Goal: Task Accomplishment & Management: Use online tool/utility

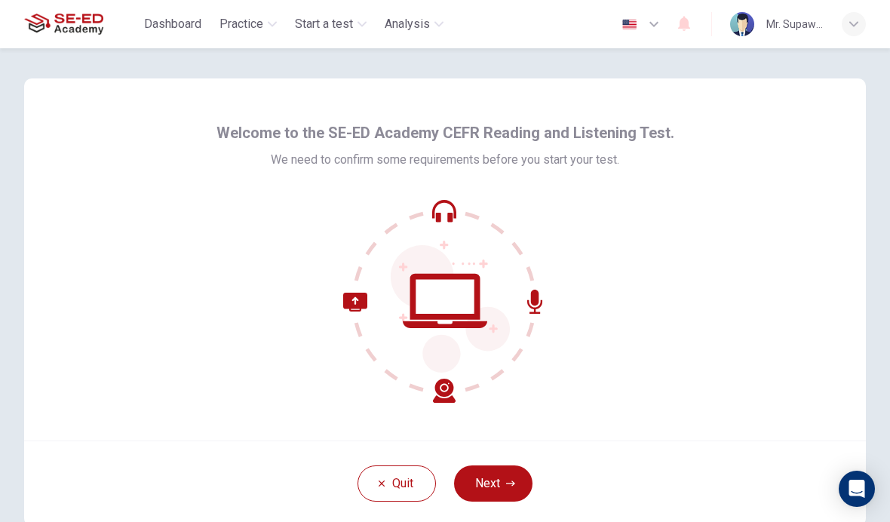
click at [503, 483] on button "Next" at bounding box center [493, 483] width 78 height 36
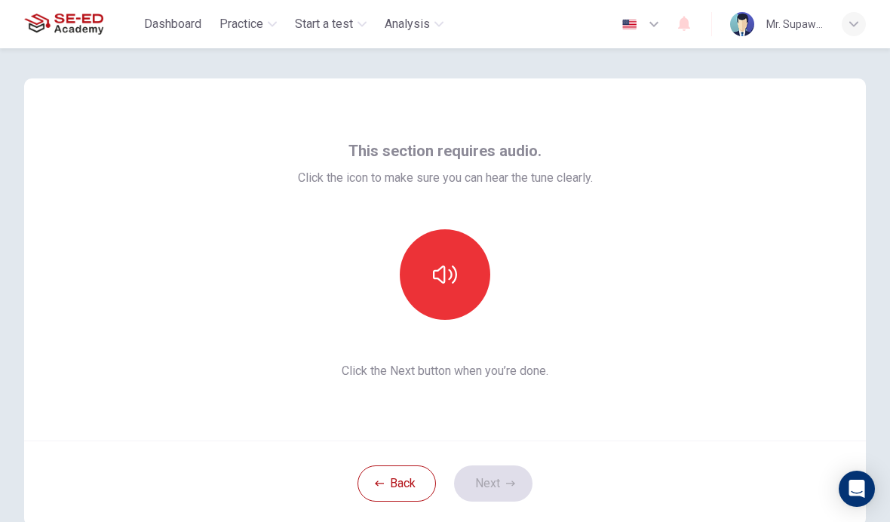
click at [448, 262] on button "button" at bounding box center [445, 274] width 91 height 91
click at [486, 491] on button "Next" at bounding box center [493, 483] width 78 height 36
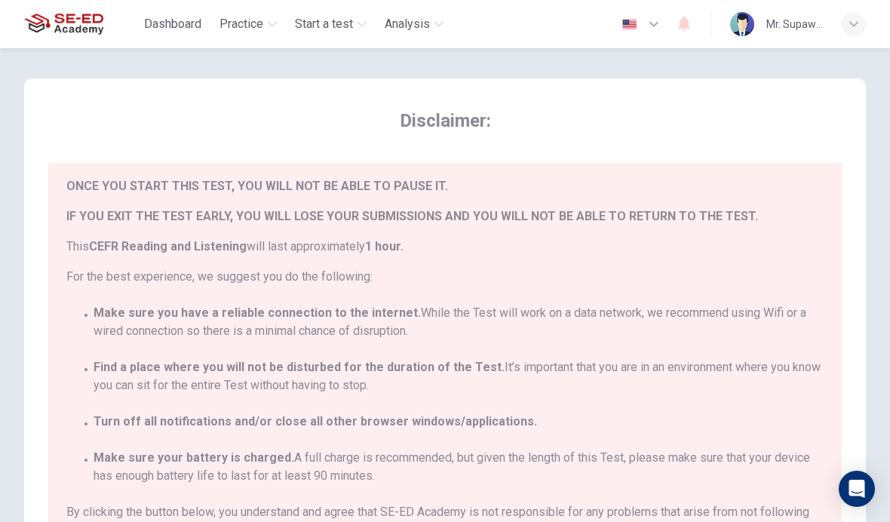
scroll to position [34, 0]
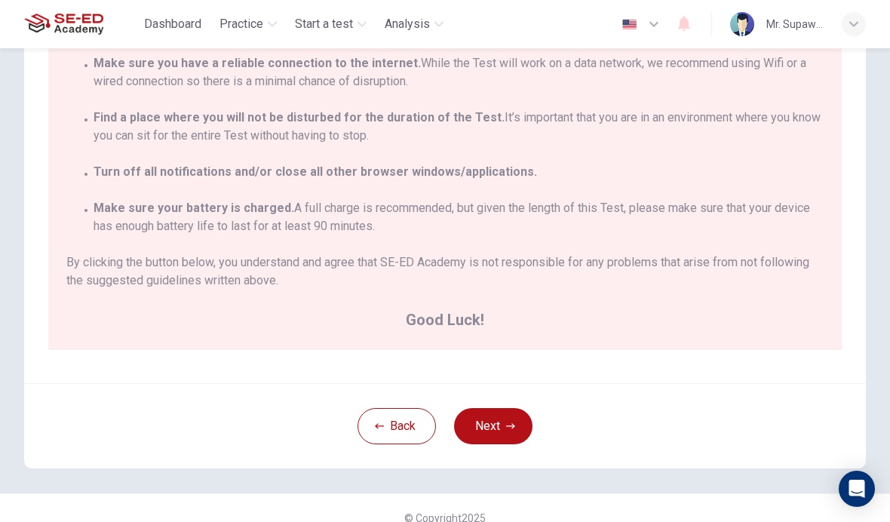
click at [495, 427] on button "Next" at bounding box center [493, 426] width 78 height 36
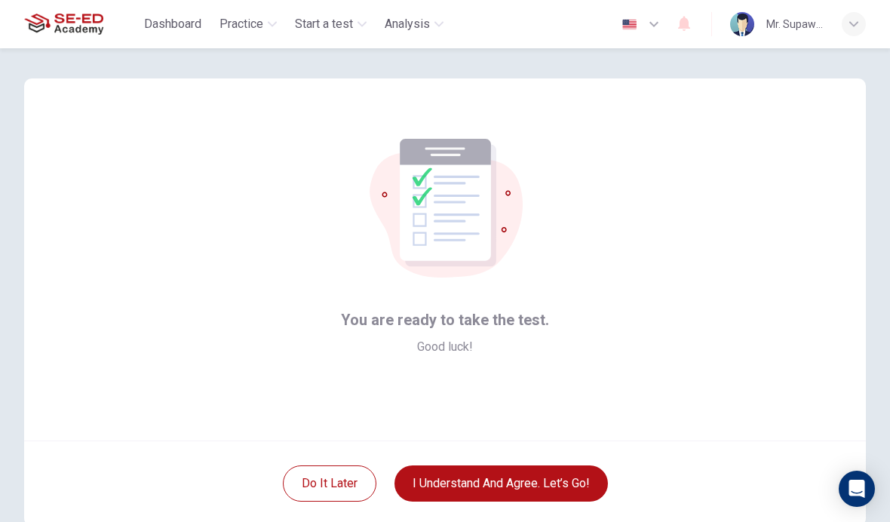
scroll to position [0, 0]
click at [498, 477] on button "I understand and agree. Let’s go!" at bounding box center [500, 483] width 213 height 36
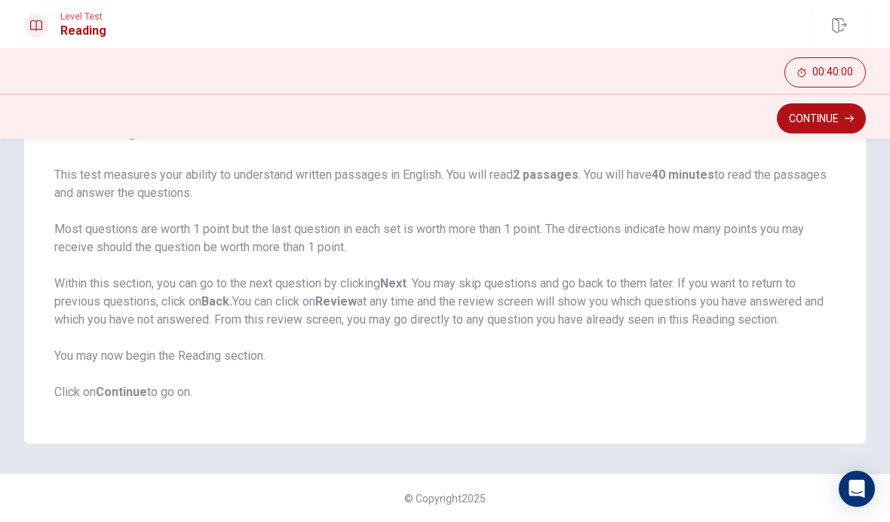
scroll to position [100, 0]
click at [830, 115] on button "Continue" at bounding box center [821, 118] width 89 height 30
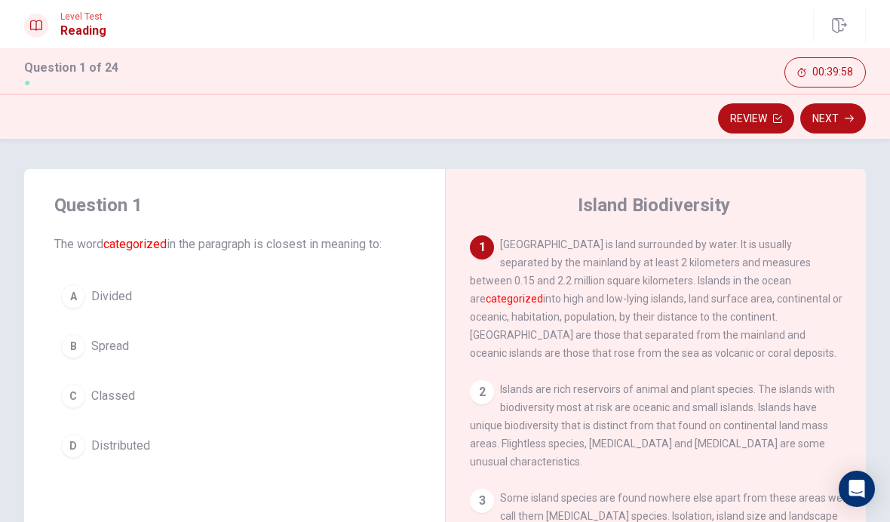
scroll to position [0, 0]
click at [72, 404] on div "C" at bounding box center [73, 396] width 24 height 24
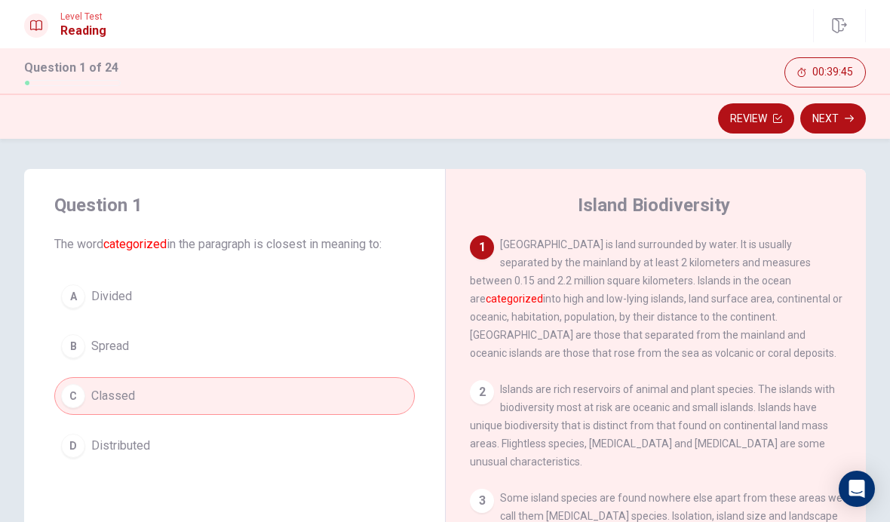
click at [841, 115] on button "Next" at bounding box center [833, 118] width 66 height 30
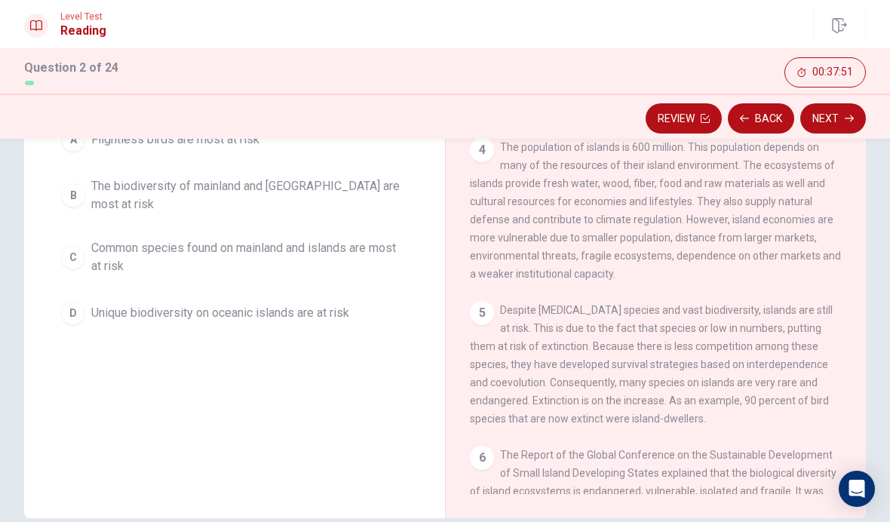
scroll to position [321, 0]
click at [143, 311] on span "Unique biodiversity on oceanic islands are at risk" at bounding box center [220, 313] width 258 height 18
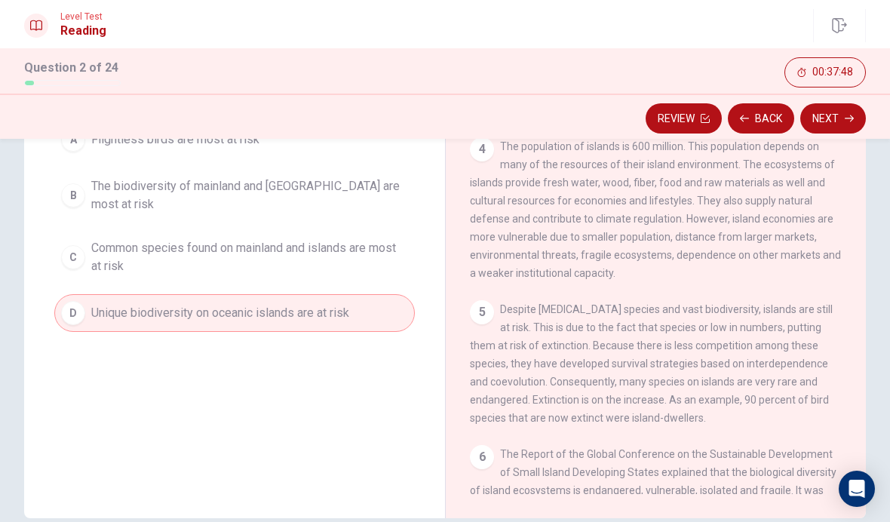
click at [843, 117] on button "Next" at bounding box center [833, 118] width 66 height 30
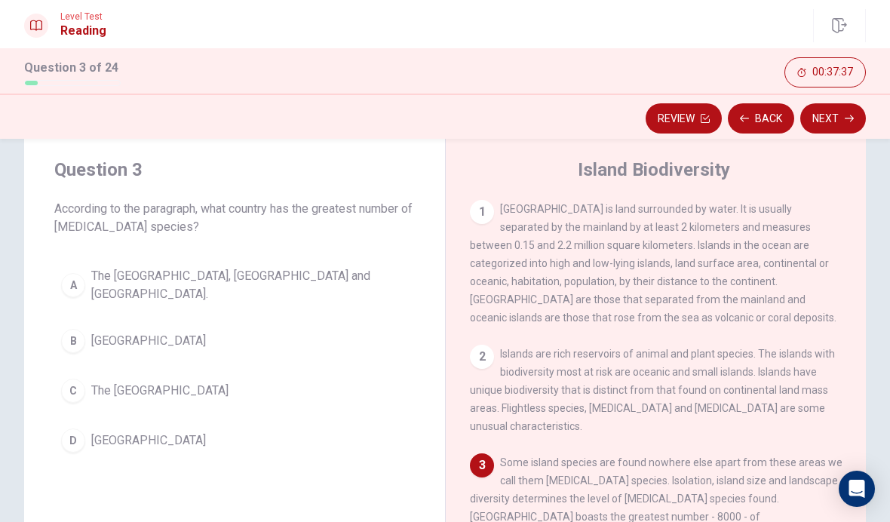
scroll to position [0, 0]
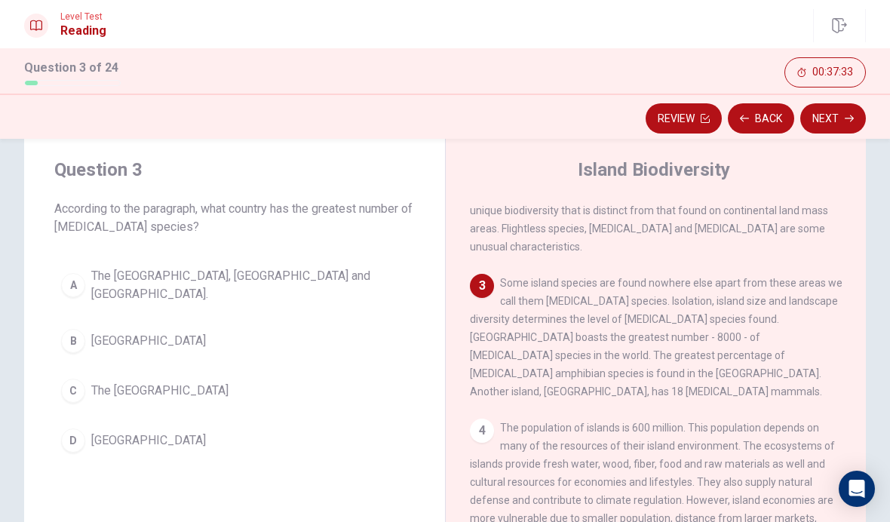
click at [725, 375] on div "3 Some island species are found nowhere else apart from these areas we call the…" at bounding box center [656, 337] width 373 height 127
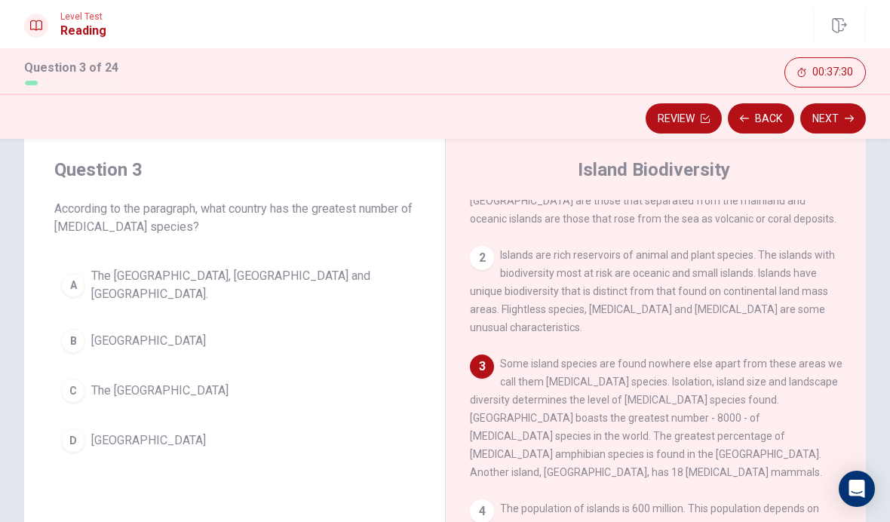
click at [769, 119] on button "Back" at bounding box center [761, 118] width 66 height 30
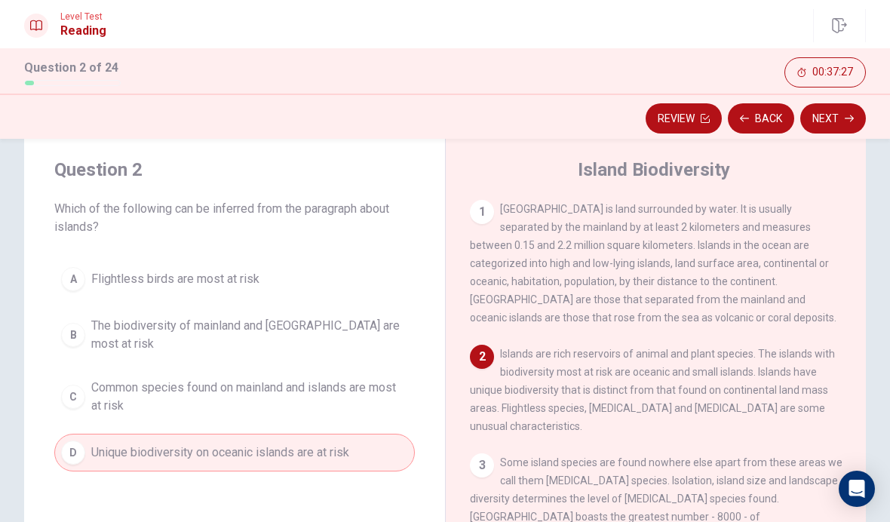
click at [764, 112] on button "Back" at bounding box center [761, 118] width 66 height 30
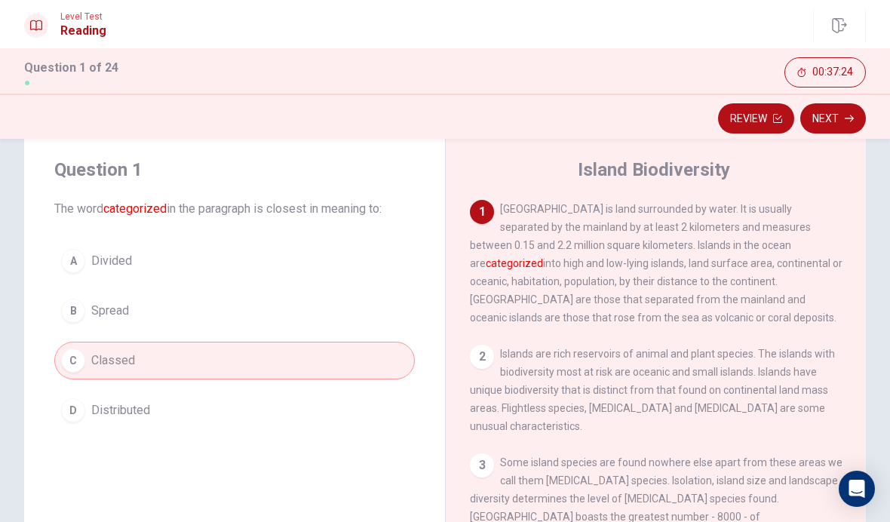
click at [836, 118] on button "Next" at bounding box center [833, 118] width 66 height 30
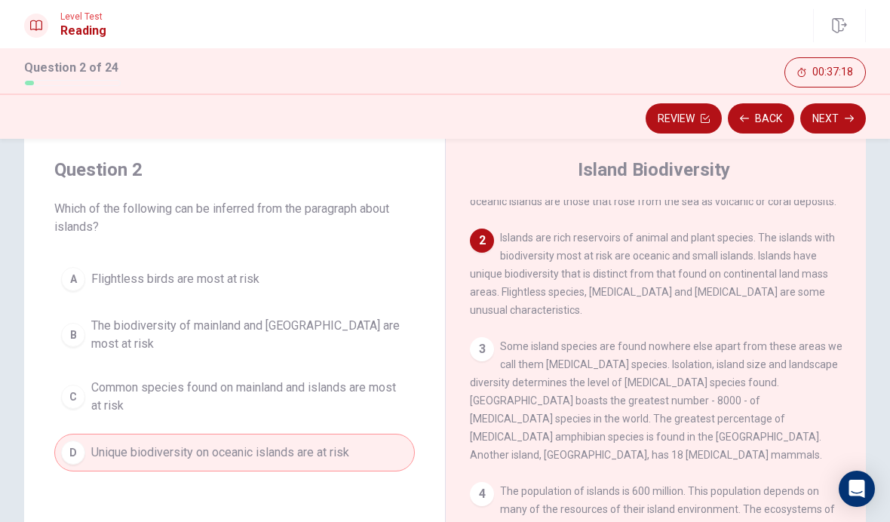
scroll to position [116, 0]
click at [832, 124] on button "Next" at bounding box center [833, 118] width 66 height 30
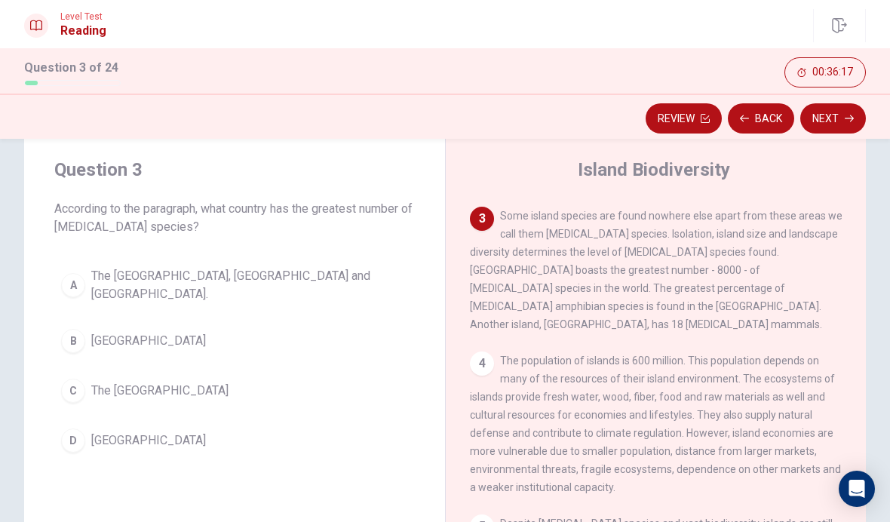
scroll to position [247, 0]
click at [138, 332] on span "[GEOGRAPHIC_DATA]" at bounding box center [148, 341] width 115 height 18
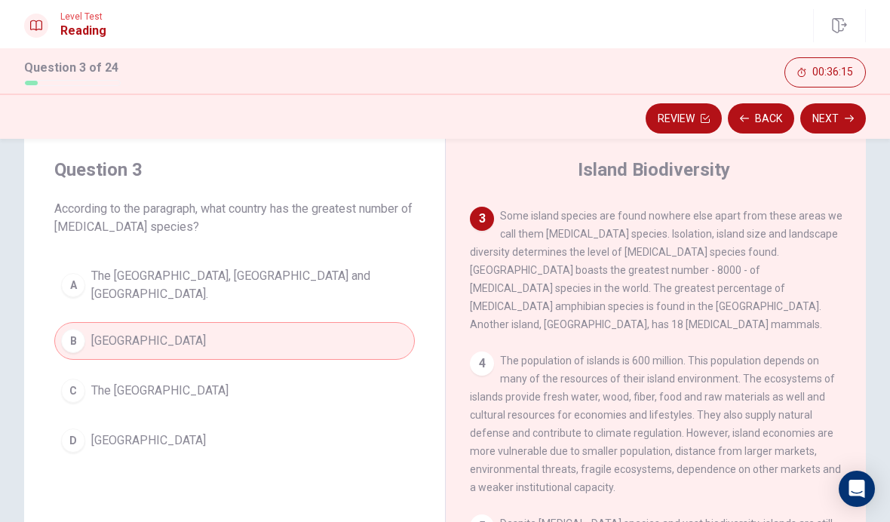
click at [831, 115] on button "Next" at bounding box center [833, 118] width 66 height 30
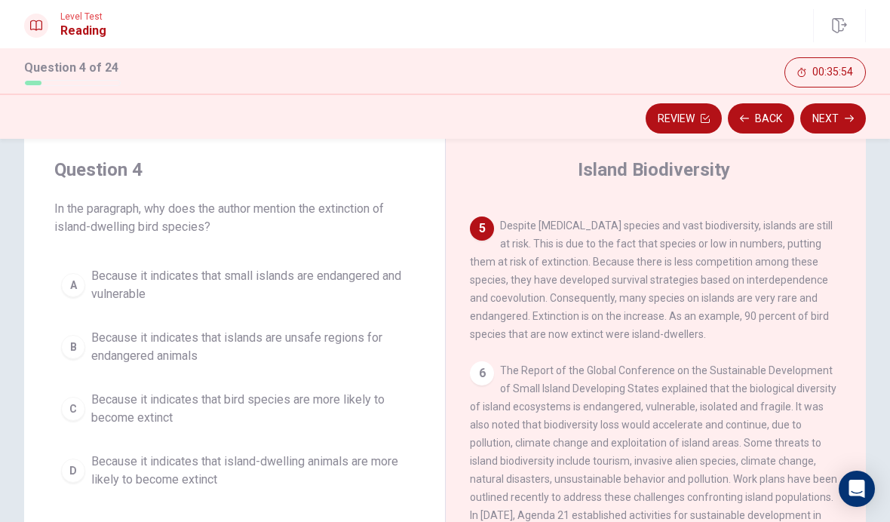
scroll to position [545, 0]
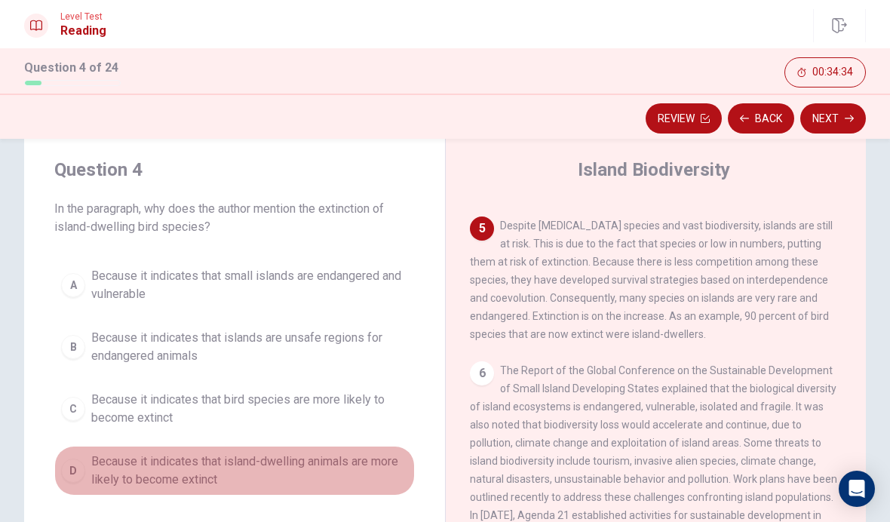
click at [309, 462] on span "Because it indicates that island-dwelling animals are more likely to become ext…" at bounding box center [249, 471] width 317 height 36
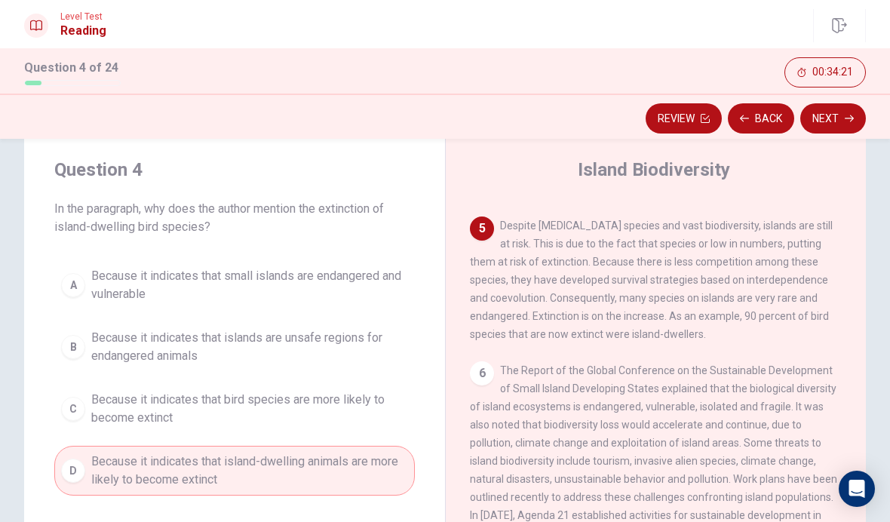
click at [827, 121] on button "Next" at bounding box center [833, 118] width 66 height 30
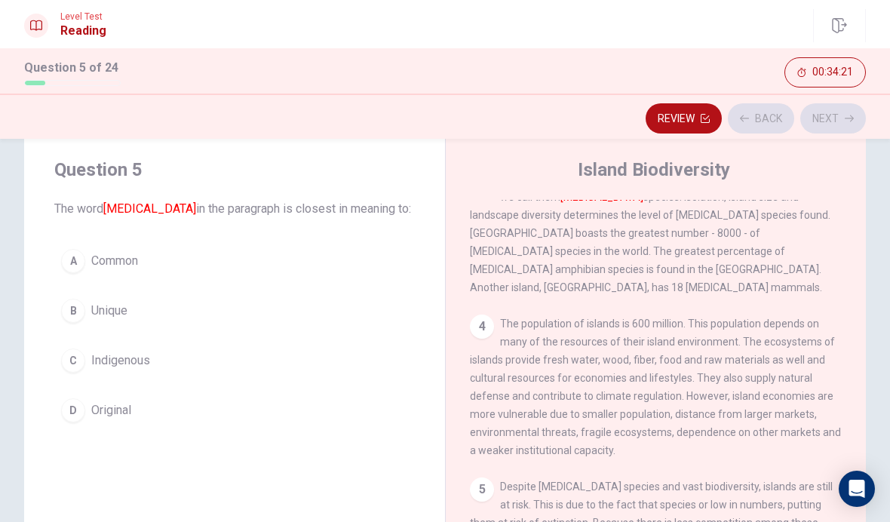
scroll to position [262, 0]
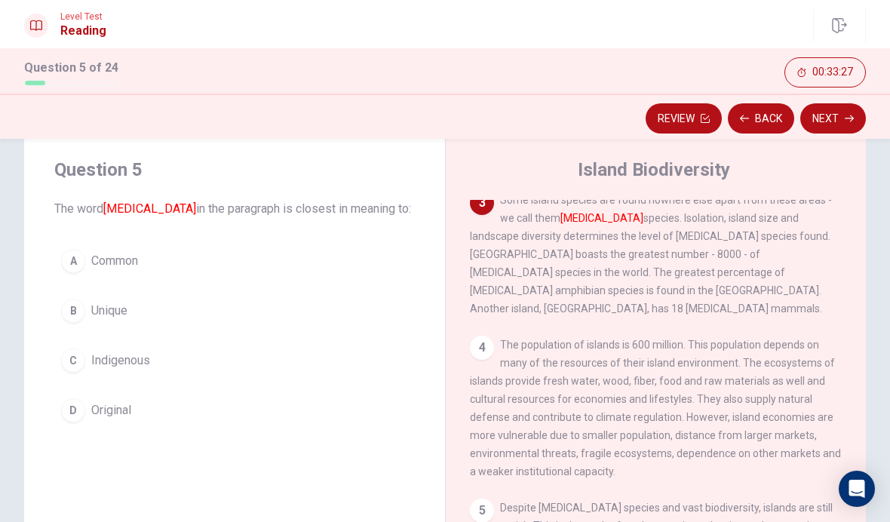
click at [81, 358] on div "C" at bounding box center [73, 360] width 24 height 24
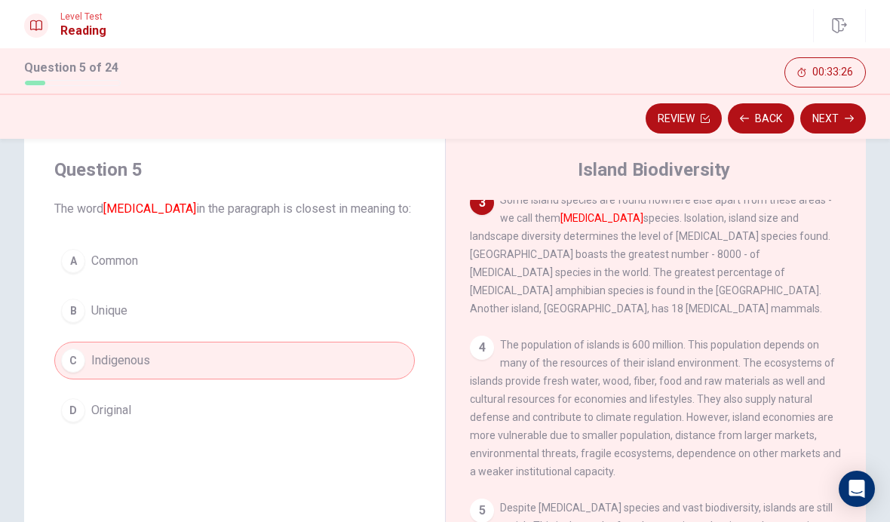
click at [823, 115] on button "Next" at bounding box center [833, 118] width 66 height 30
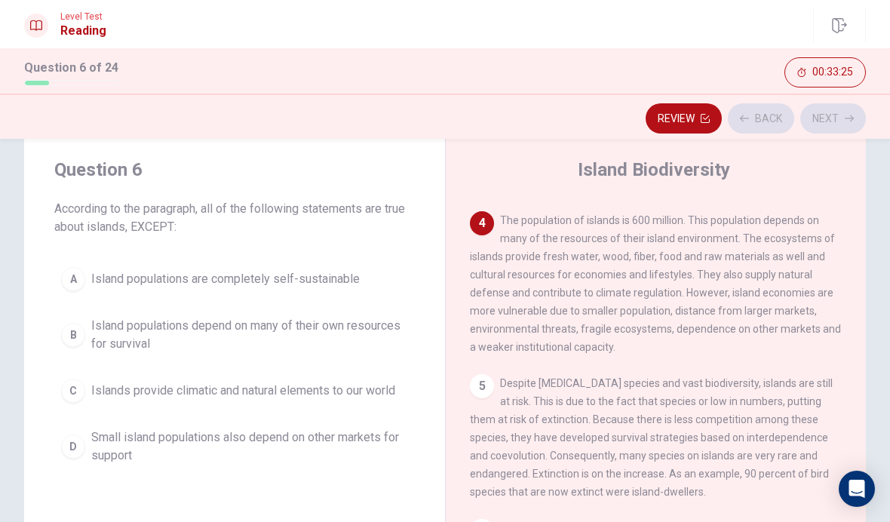
scroll to position [394, 0]
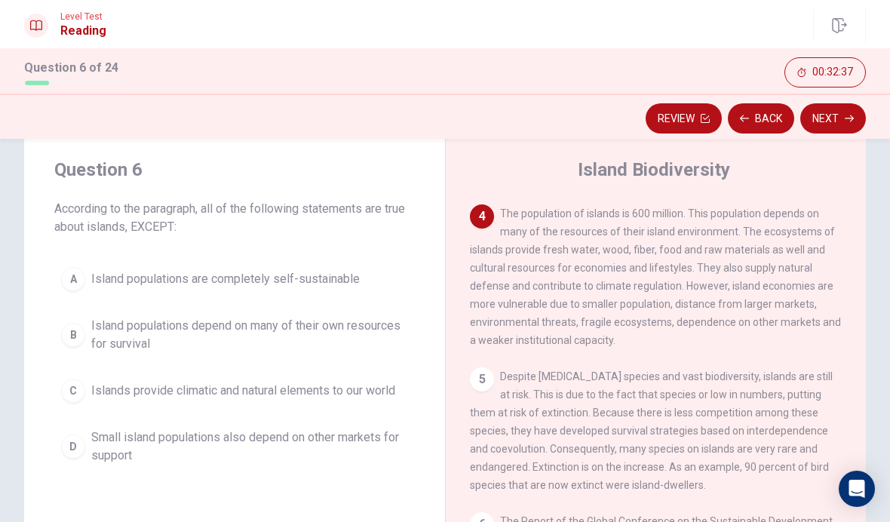
click at [350, 289] on button "A Island populations are completely self-sustainable" at bounding box center [234, 279] width 361 height 38
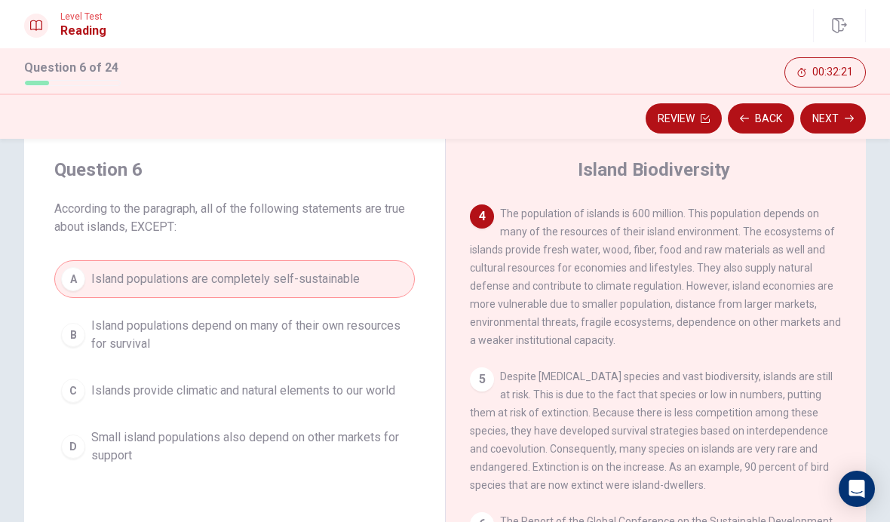
click at [826, 118] on button "Next" at bounding box center [833, 118] width 66 height 30
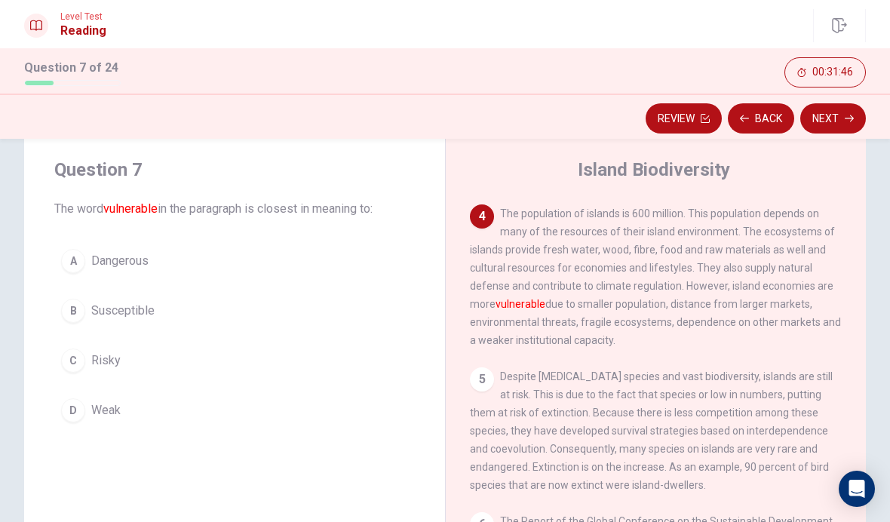
click at [101, 360] on span "Risky" at bounding box center [105, 360] width 29 height 18
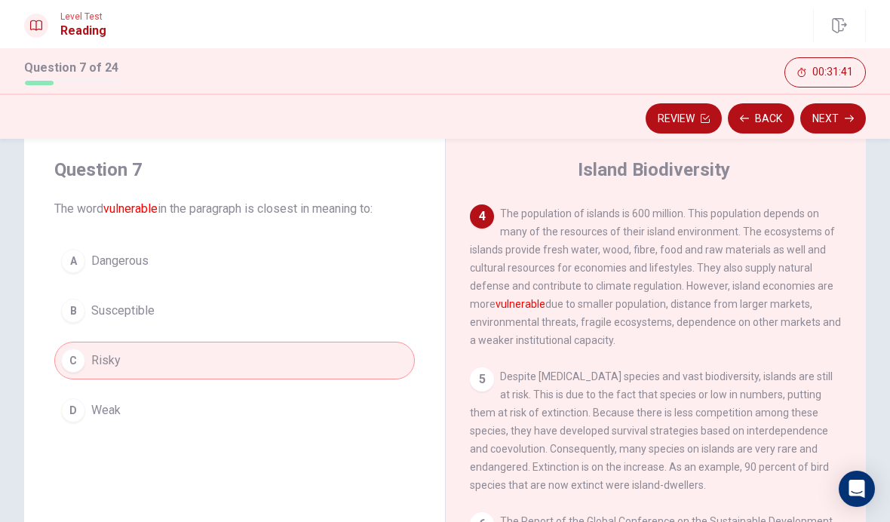
click at [818, 115] on button "Next" at bounding box center [833, 118] width 66 height 30
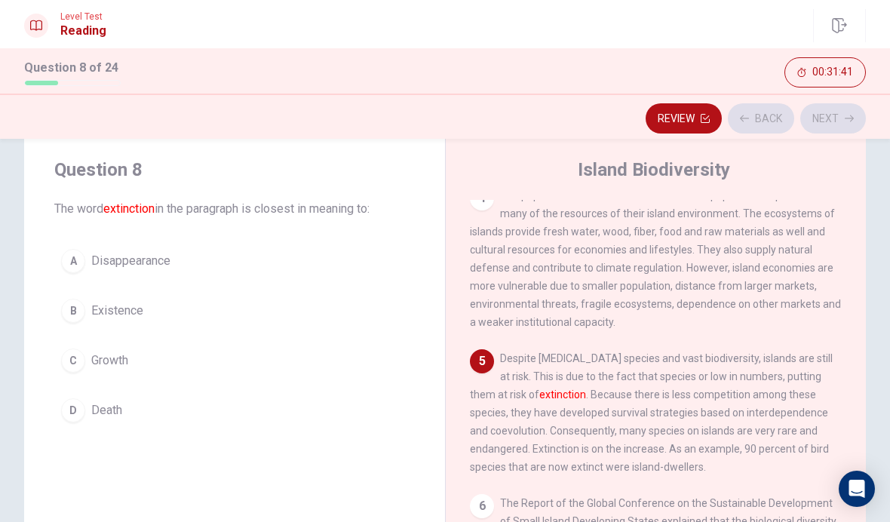
scroll to position [412, 0]
click at [158, 260] on span "Disappearance" at bounding box center [130, 261] width 79 height 18
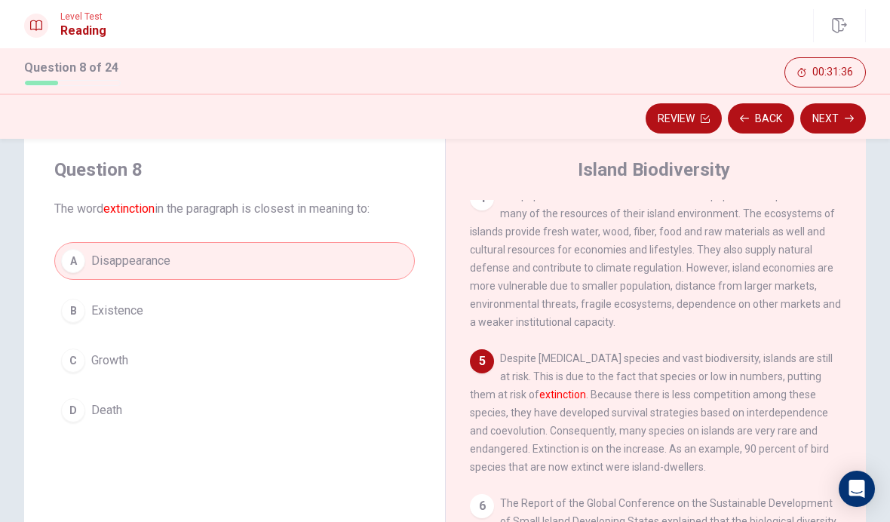
click at [821, 114] on button "Next" at bounding box center [833, 118] width 66 height 30
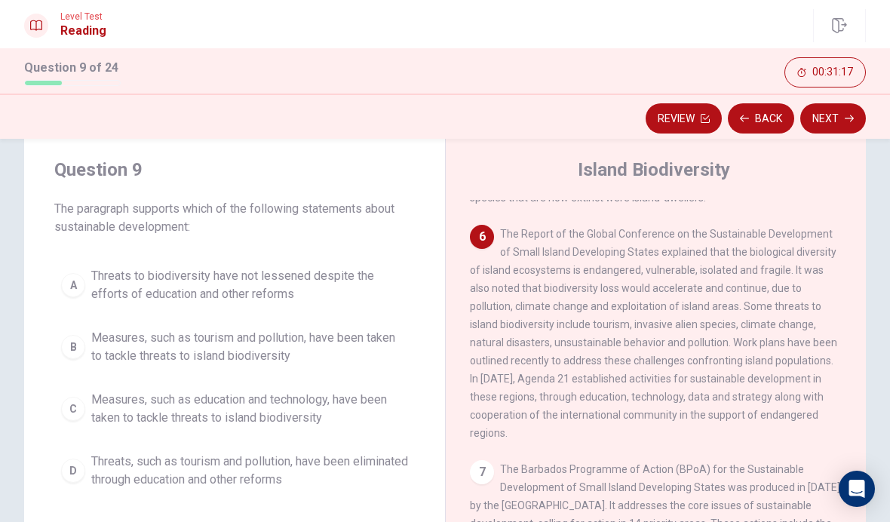
scroll to position [681, 0]
click at [330, 403] on span "Measures, such as education and technology, have been taken to tackle threats t…" at bounding box center [249, 409] width 317 height 36
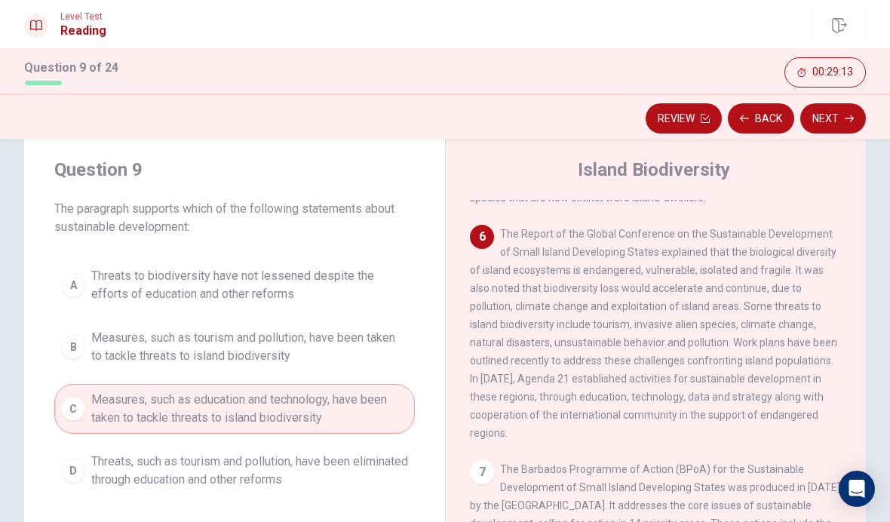
click at [822, 115] on button "Next" at bounding box center [833, 118] width 66 height 30
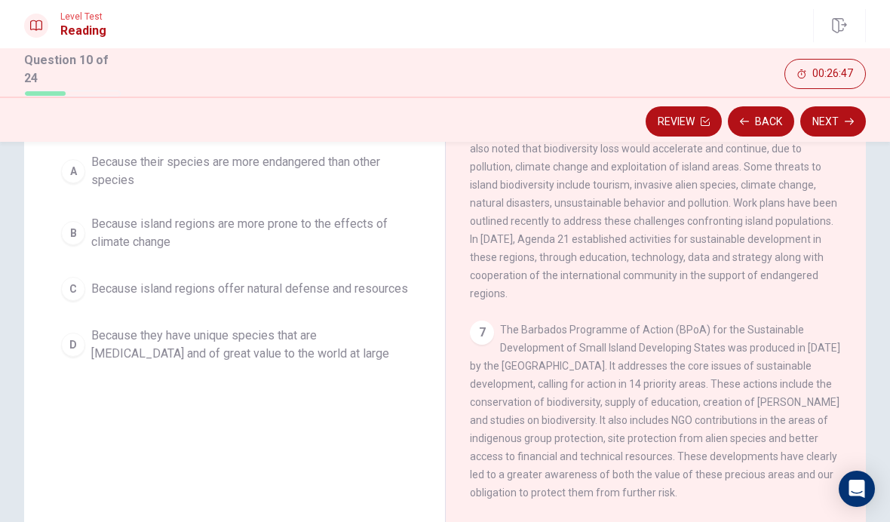
scroll to position [148, 0]
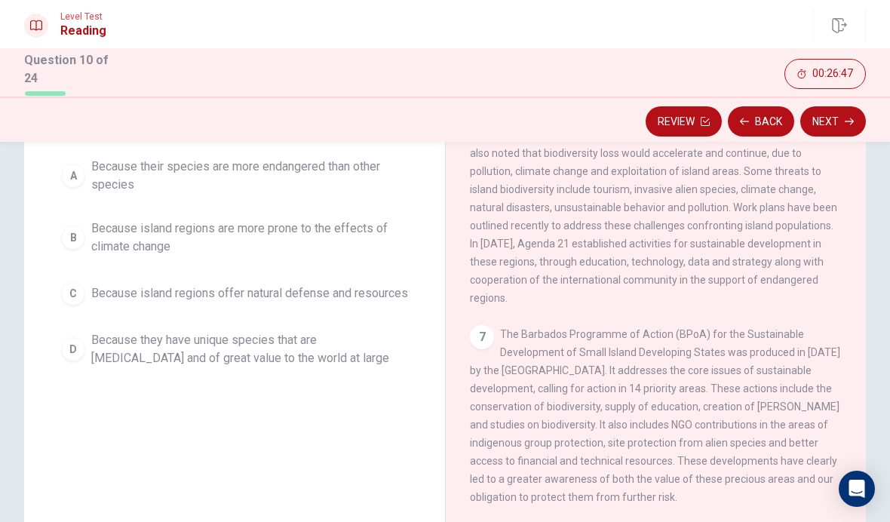
click at [830, 391] on div "7 The Barbados Programme of Action (BPoA) for the Sustainable Development of Sm…" at bounding box center [656, 415] width 373 height 181
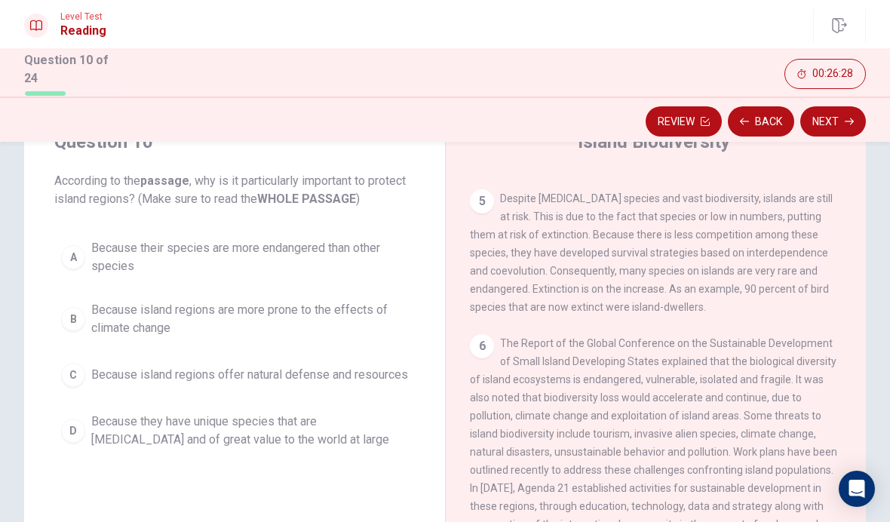
scroll to position [67, 0]
click at [377, 318] on span "Because island regions are more prone to the effects of climate change" at bounding box center [249, 318] width 317 height 36
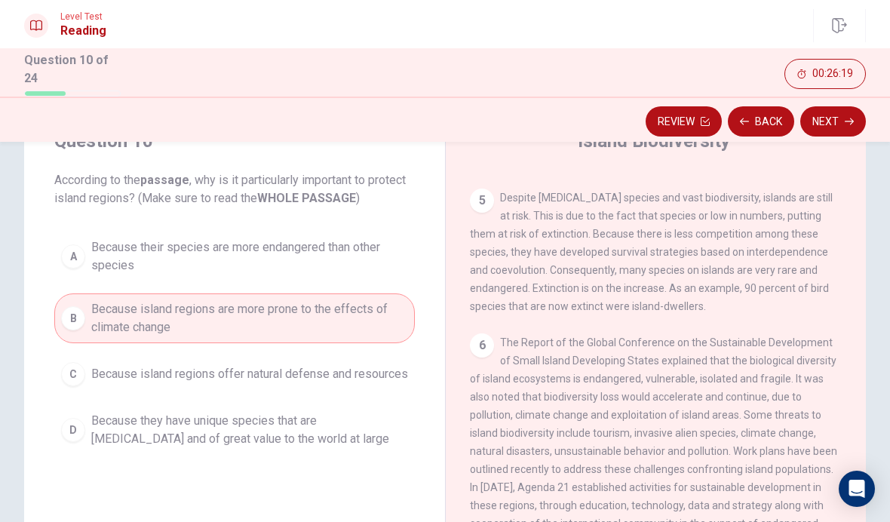
click at [817, 115] on button "Next" at bounding box center [833, 121] width 66 height 30
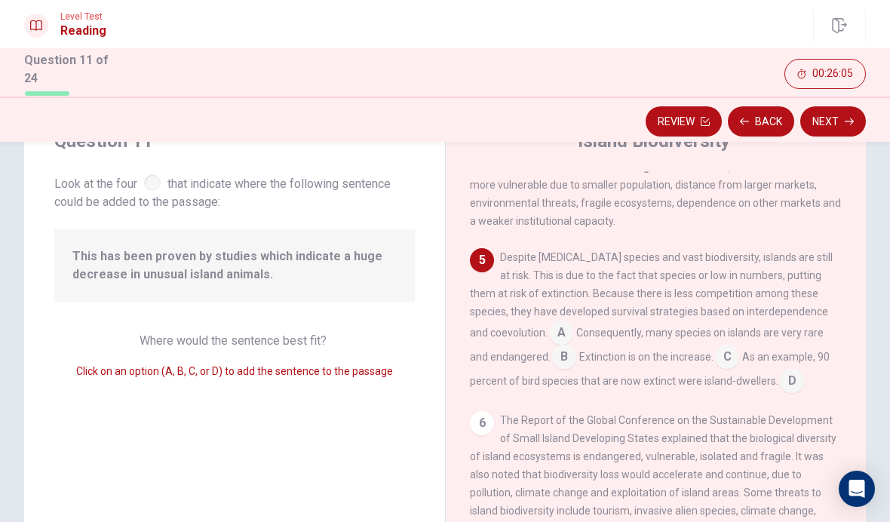
scroll to position [485, 0]
click at [715, 351] on input at bounding box center [727, 357] width 24 height 24
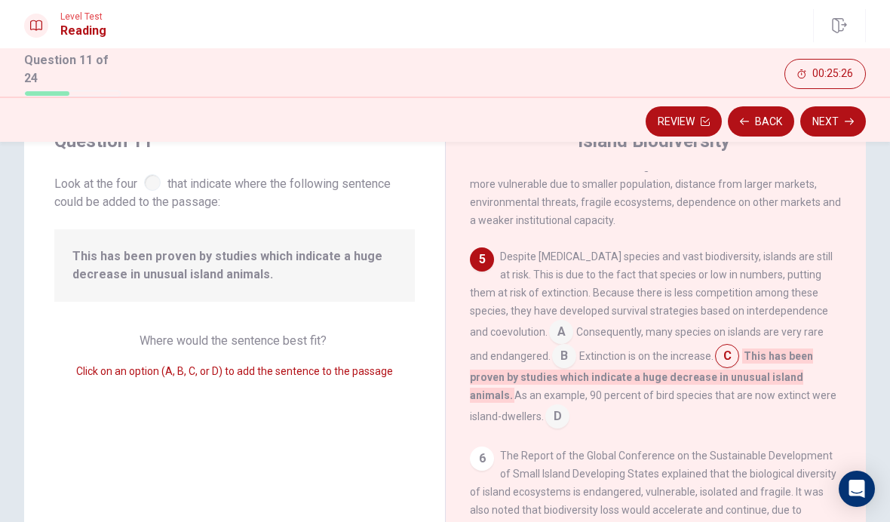
click at [818, 114] on button "Next" at bounding box center [833, 121] width 66 height 30
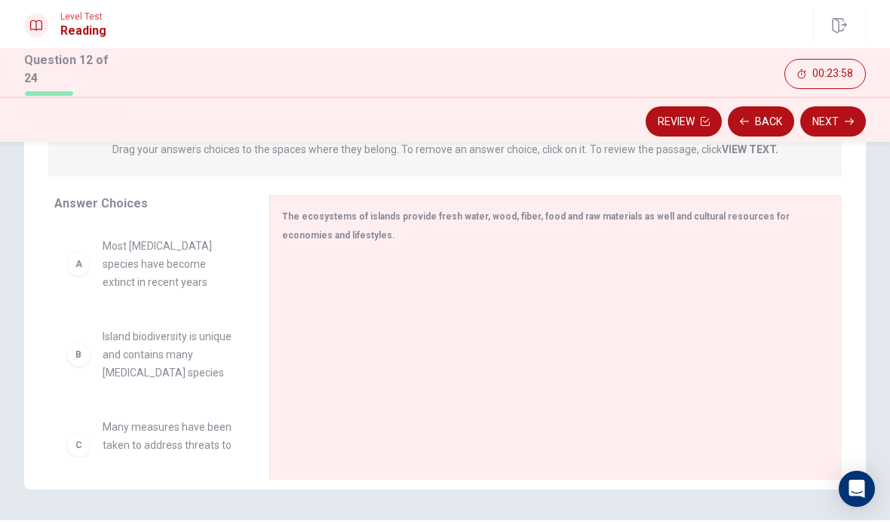
scroll to position [208, 0]
click at [85, 259] on div "A" at bounding box center [78, 262] width 24 height 24
click at [75, 268] on div "A" at bounding box center [78, 262] width 24 height 24
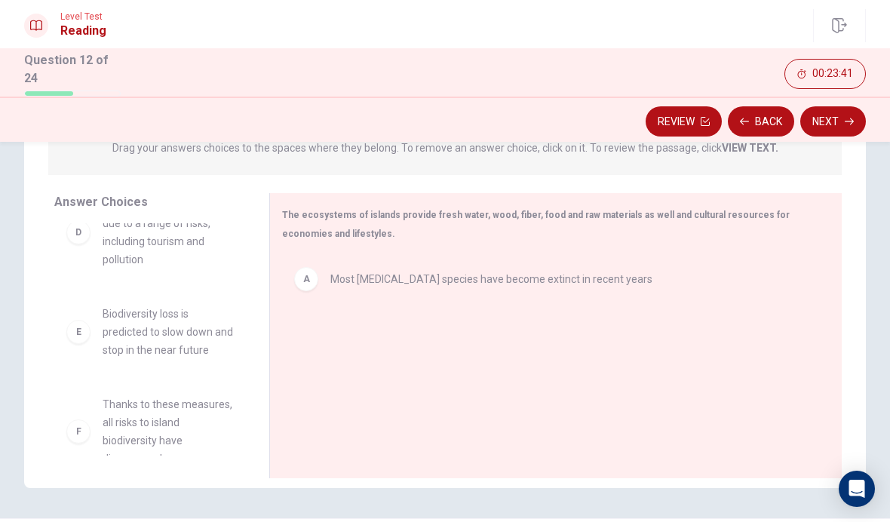
scroll to position [219, 0]
click at [303, 273] on div "A" at bounding box center [306, 279] width 24 height 24
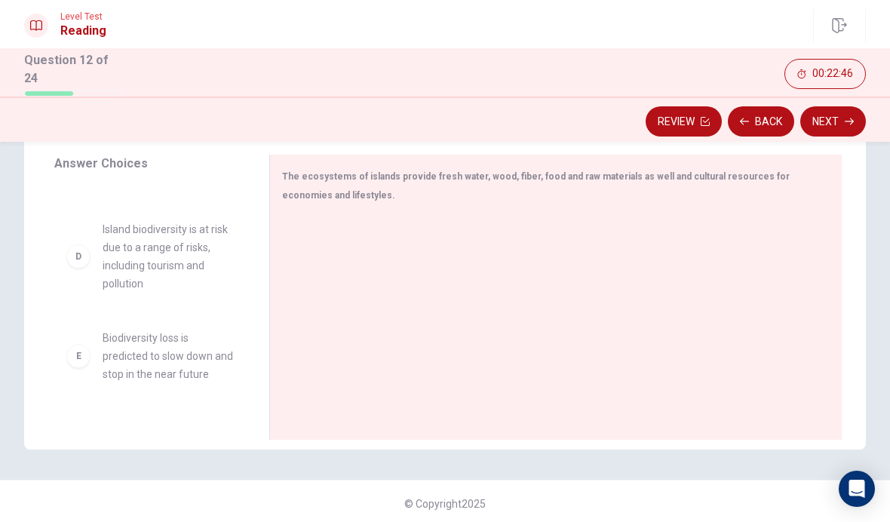
scroll to position [235, 0]
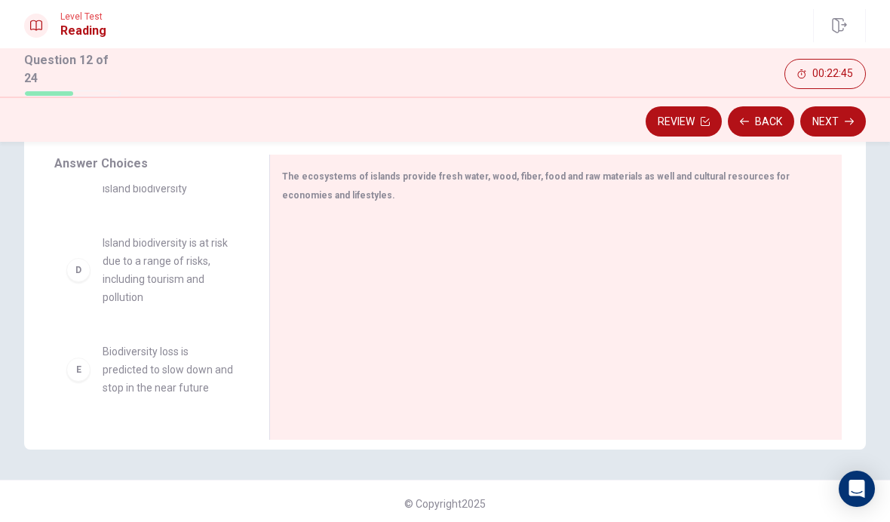
click at [79, 267] on div "D" at bounding box center [78, 270] width 24 height 24
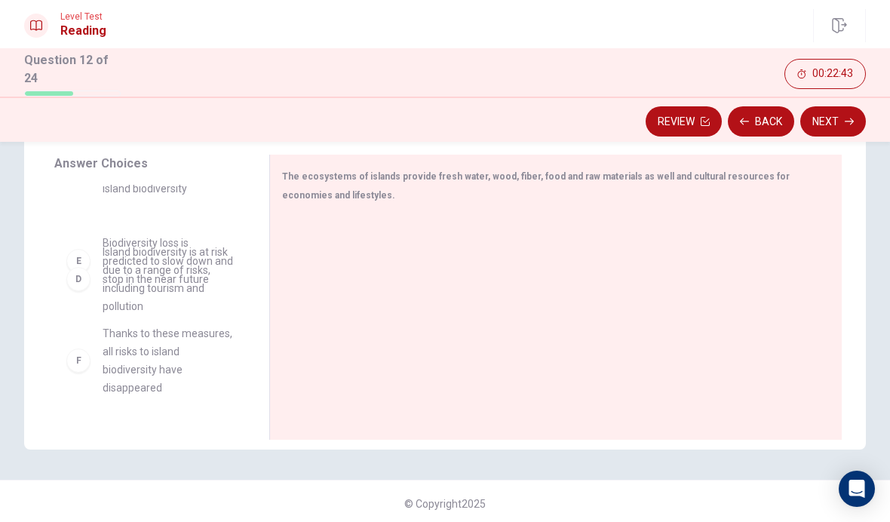
click at [340, 222] on div at bounding box center [550, 317] width 536 height 202
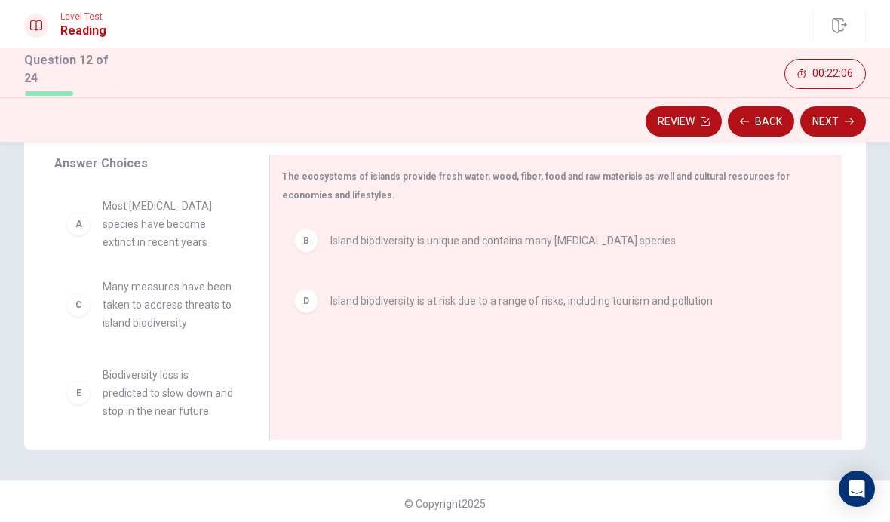
scroll to position [0, 0]
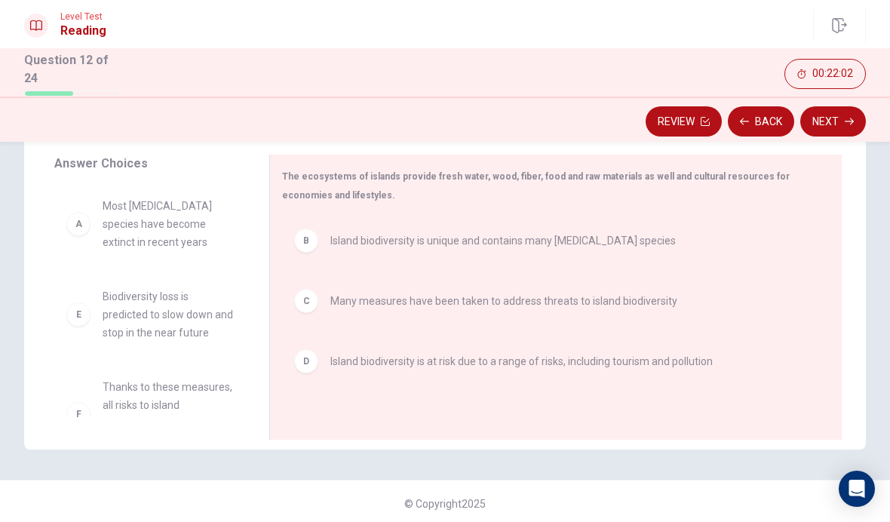
click at [841, 118] on button "Next" at bounding box center [833, 121] width 66 height 30
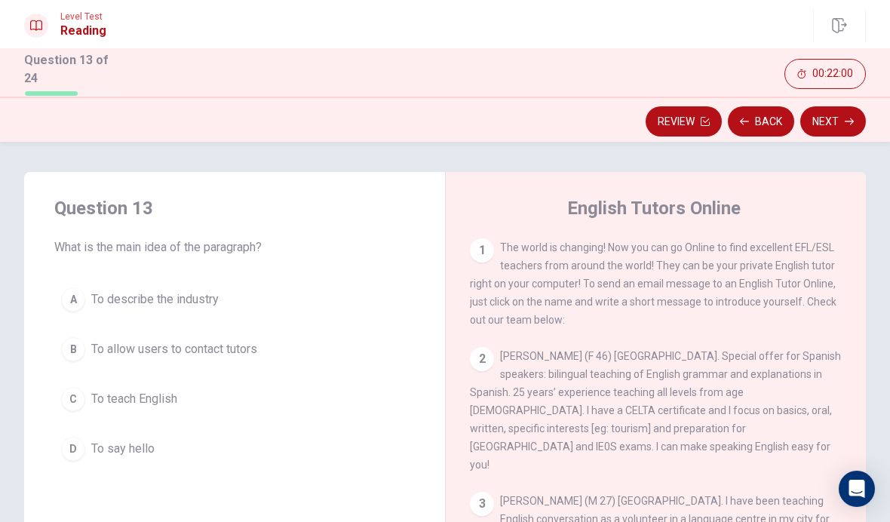
click at [709, 299] on span "The world is changing! Now you can go Online to find excellent EFL/ESL teachers…" at bounding box center [653, 283] width 367 height 84
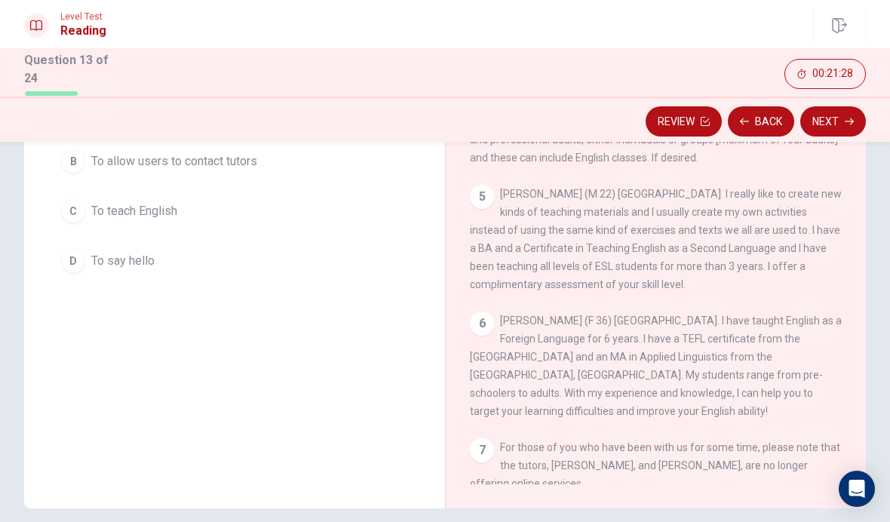
scroll to position [187, 0]
click at [753, 330] on div "6 [PERSON_NAME] (F 36) [GEOGRAPHIC_DATA]. I have taught English as a Foreign La…" at bounding box center [656, 366] width 373 height 109
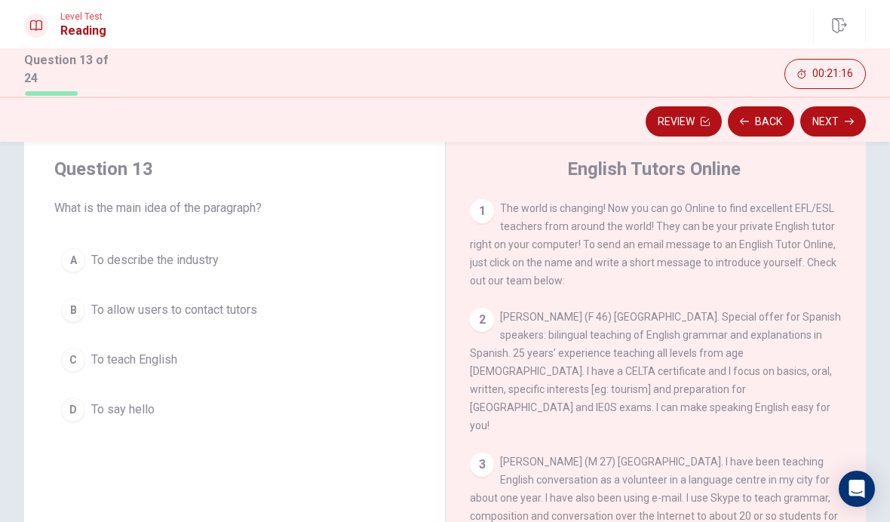
scroll to position [0, 0]
click at [81, 314] on div "B" at bounding box center [73, 310] width 24 height 24
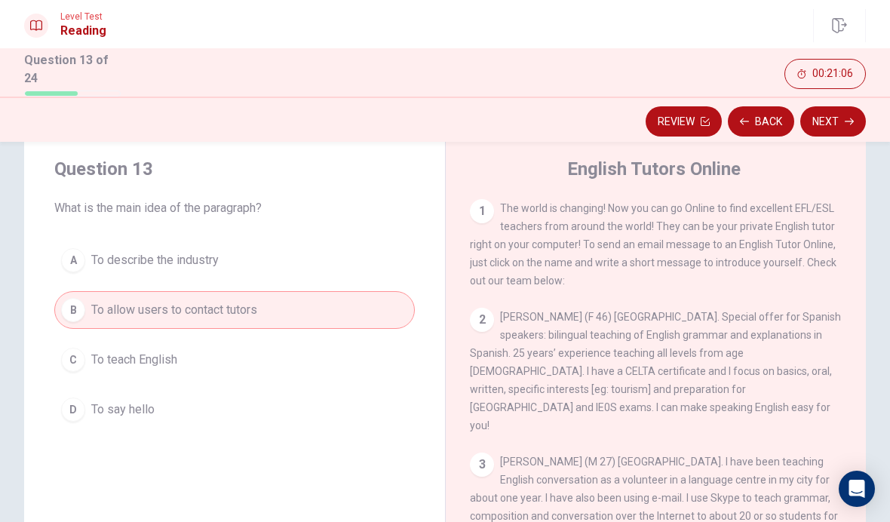
click at [836, 121] on button "Next" at bounding box center [833, 121] width 66 height 30
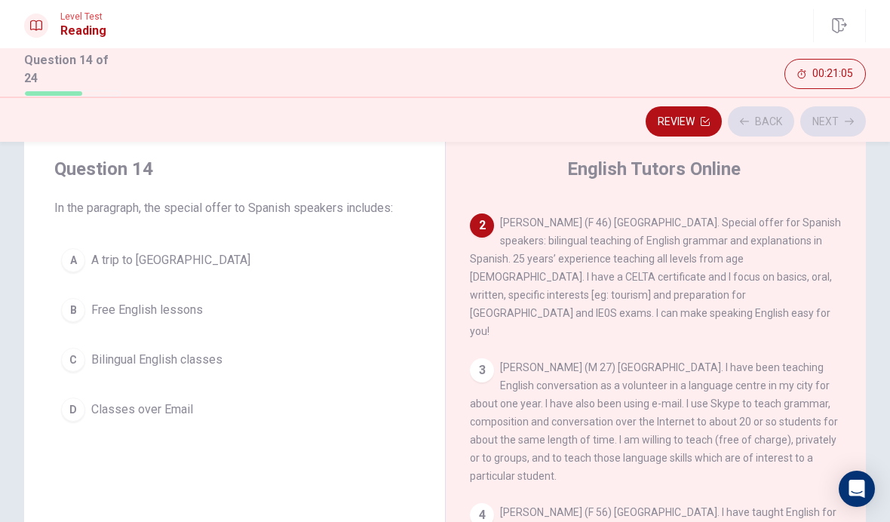
scroll to position [112, 0]
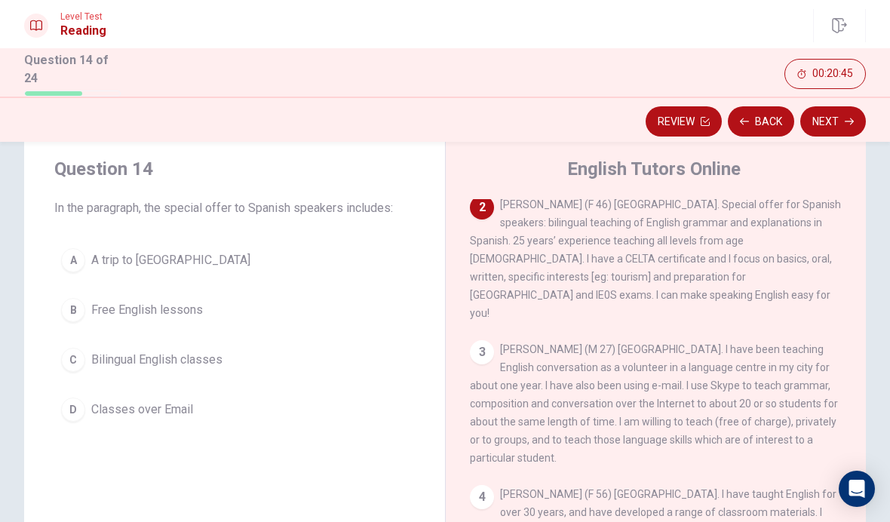
click at [222, 352] on span "Bilingual English classes" at bounding box center [156, 360] width 131 height 18
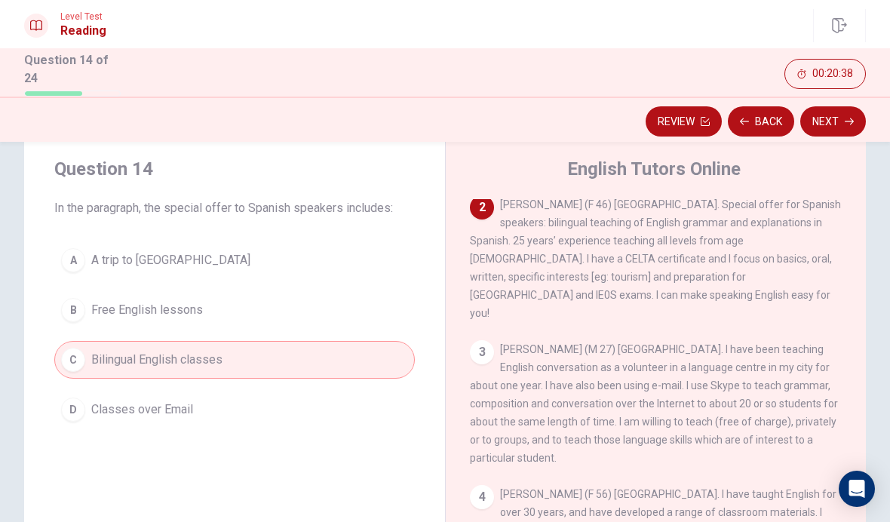
click at [820, 117] on button "Next" at bounding box center [833, 121] width 66 height 30
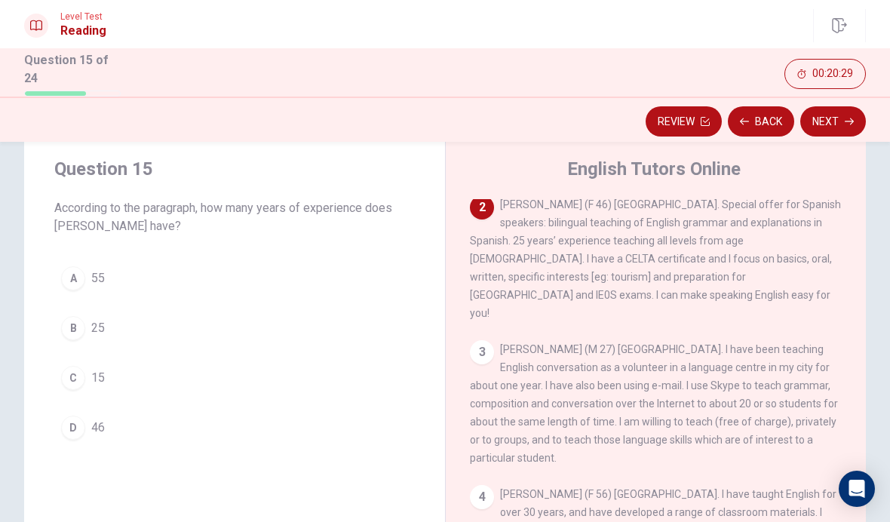
click at [100, 321] on span "25" at bounding box center [98, 328] width 14 height 18
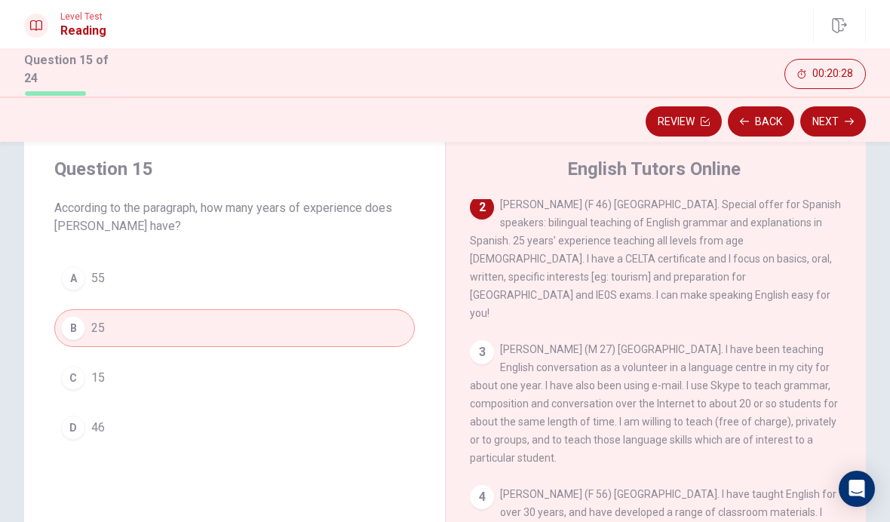
click at [822, 114] on button "Next" at bounding box center [833, 121] width 66 height 30
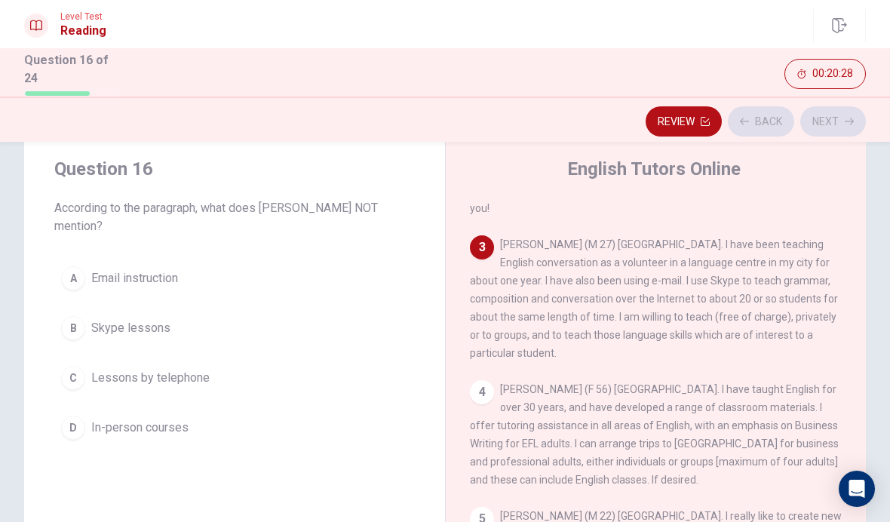
scroll to position [225, 0]
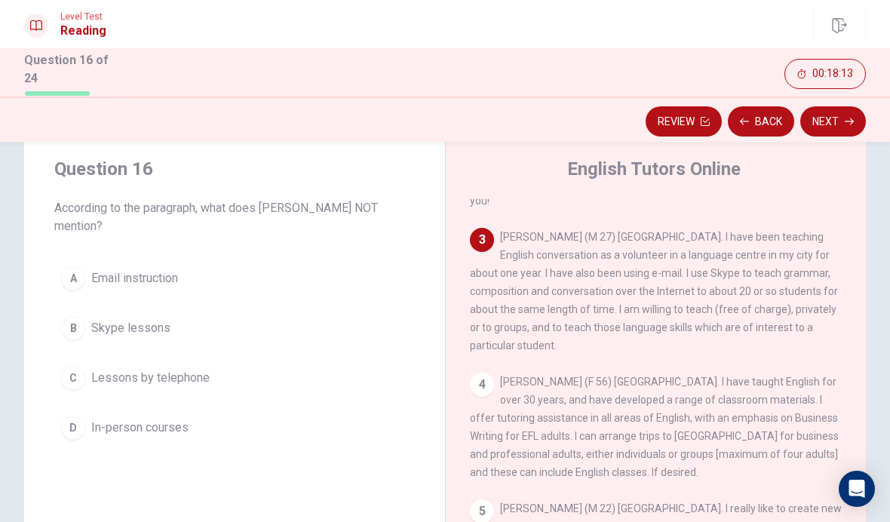
click at [184, 373] on span "Lessons by telephone" at bounding box center [150, 378] width 118 height 18
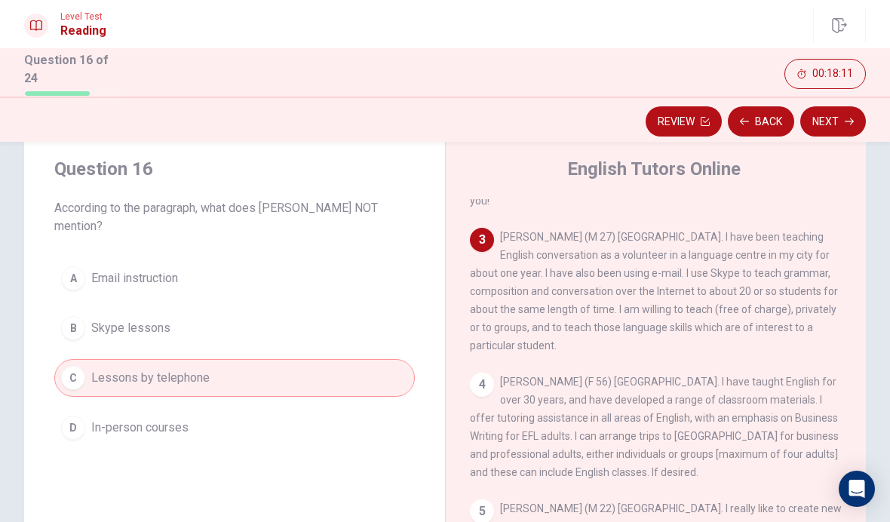
click at [819, 115] on button "Next" at bounding box center [833, 121] width 66 height 30
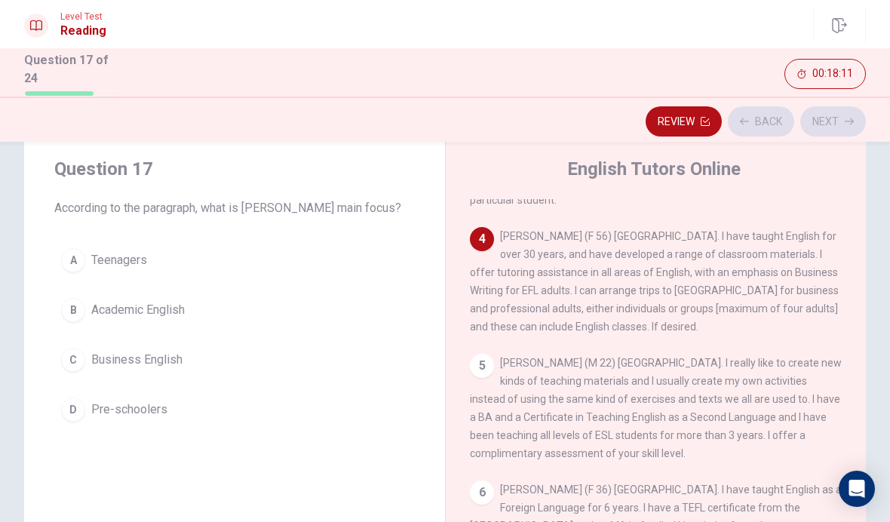
scroll to position [375, 0]
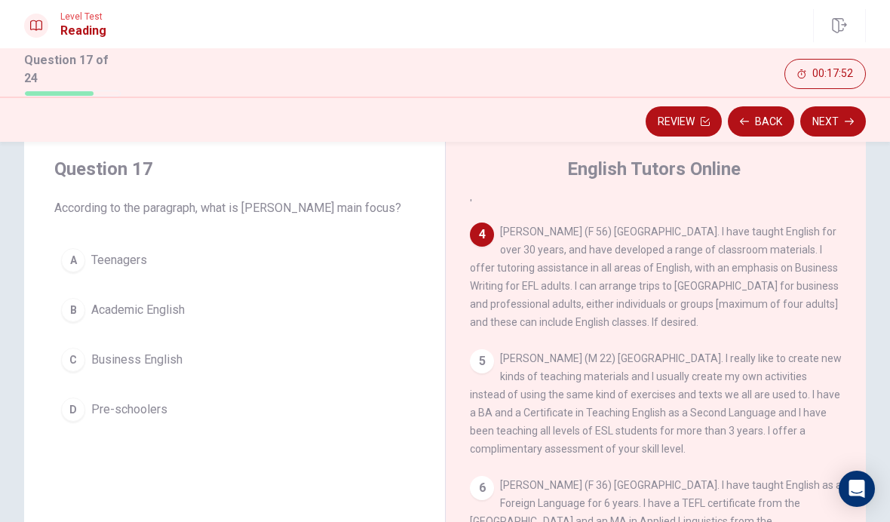
click at [184, 362] on button "C Business English" at bounding box center [234, 360] width 361 height 38
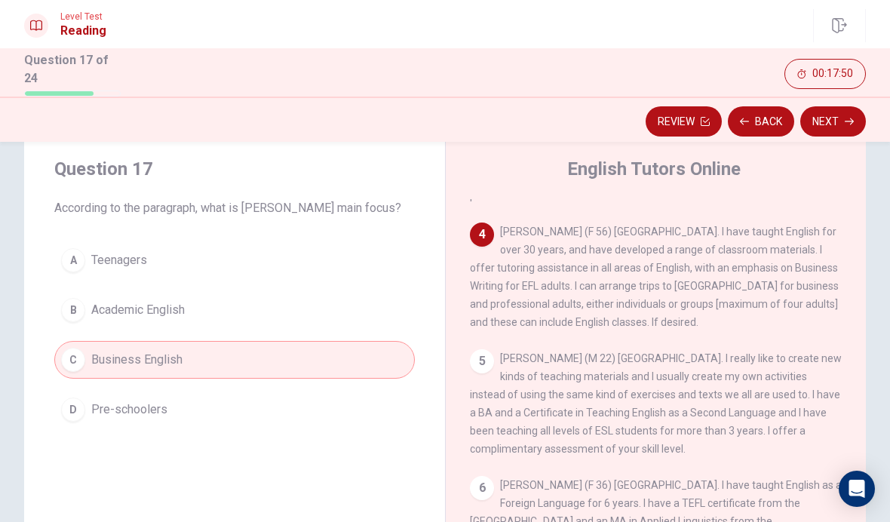
click at [819, 110] on button "Next" at bounding box center [833, 121] width 66 height 30
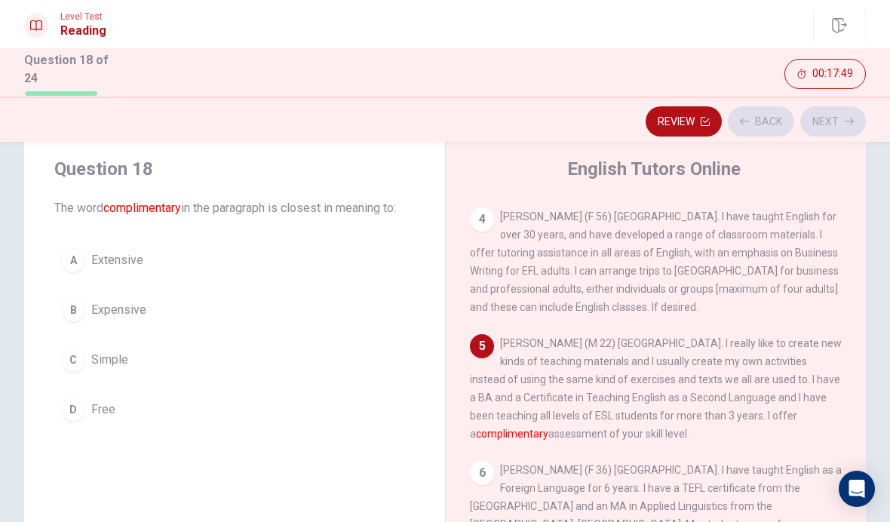
scroll to position [391, 0]
click at [115, 407] on button "D Free" at bounding box center [234, 410] width 361 height 38
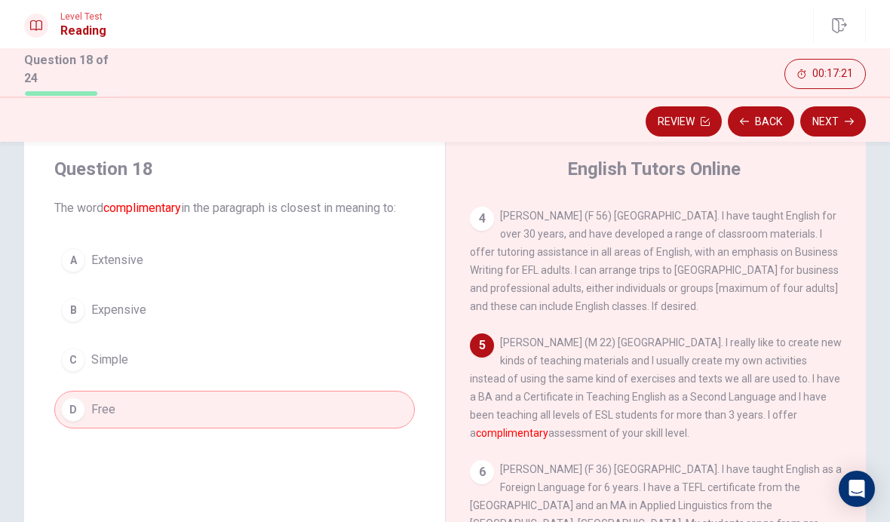
click at [827, 109] on button "Next" at bounding box center [833, 121] width 66 height 30
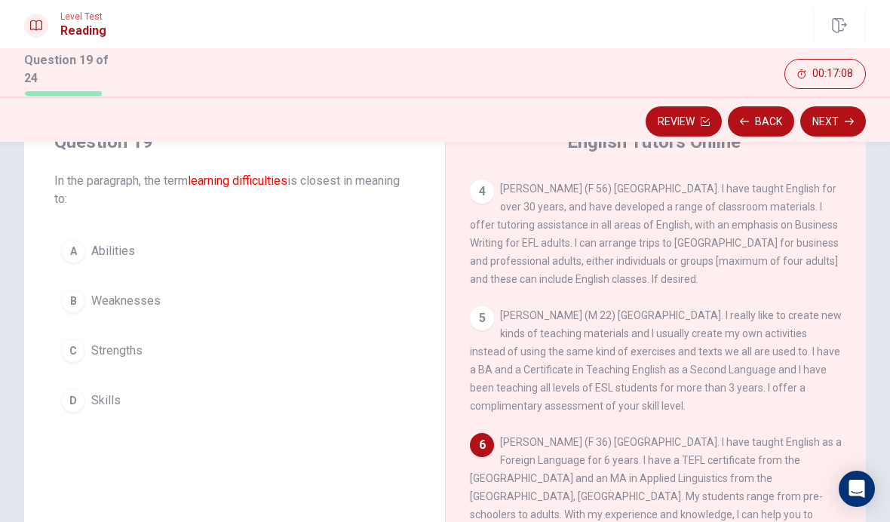
scroll to position [67, 0]
click at [135, 297] on span "Weaknesses" at bounding box center [125, 300] width 69 height 18
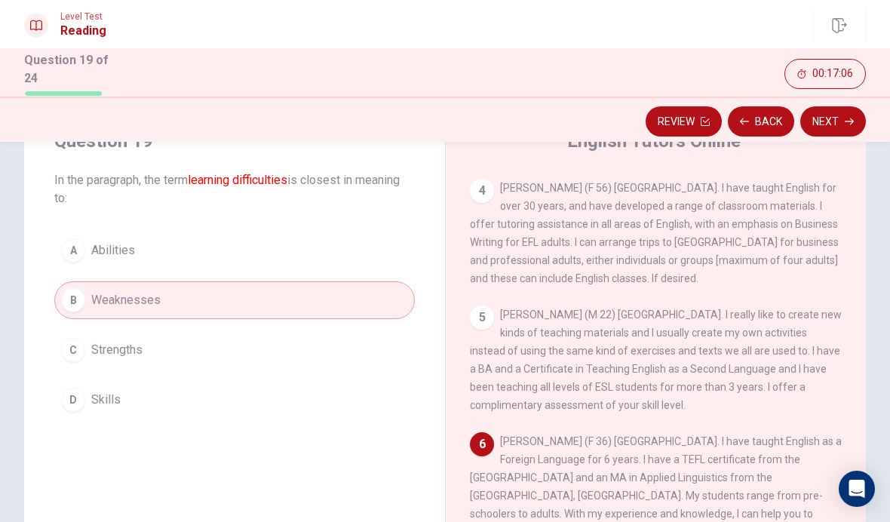
click at [823, 109] on button "Next" at bounding box center [833, 121] width 66 height 30
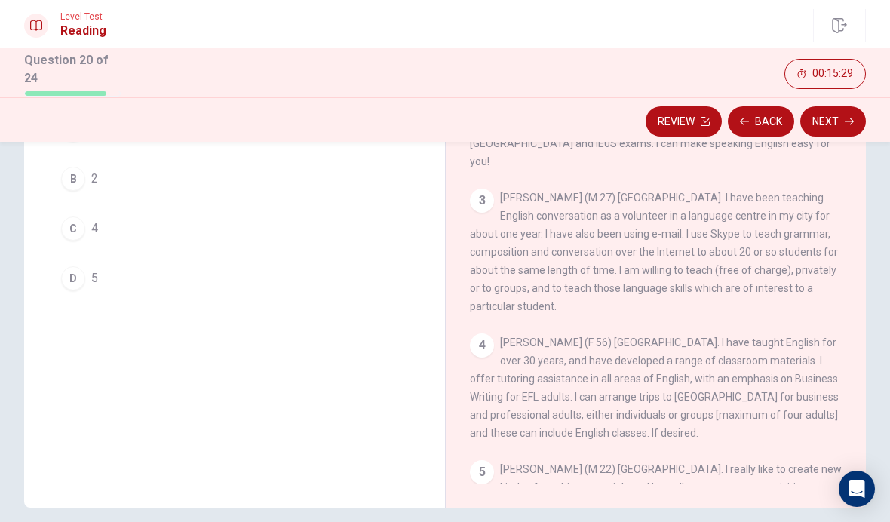
scroll to position [113, 0]
click at [125, 176] on button "B 2" at bounding box center [234, 179] width 361 height 38
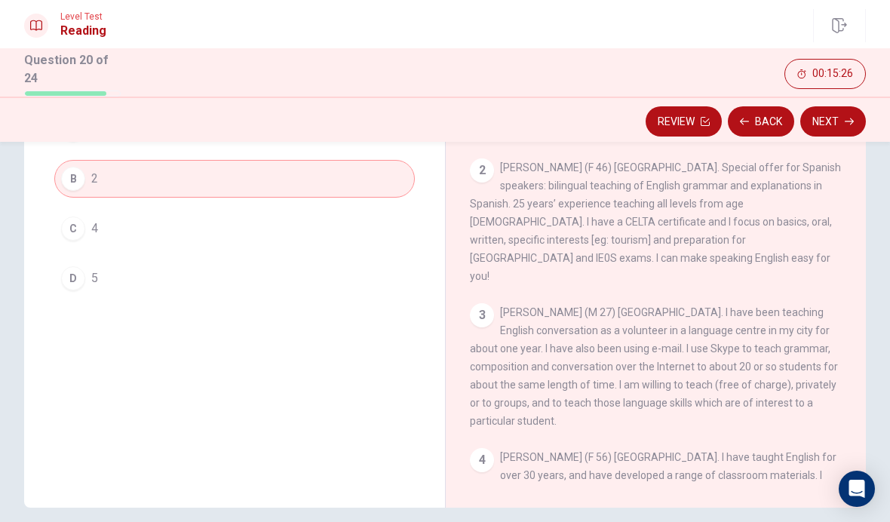
scroll to position [-1, 0]
click at [820, 115] on button "Next" at bounding box center [833, 121] width 66 height 30
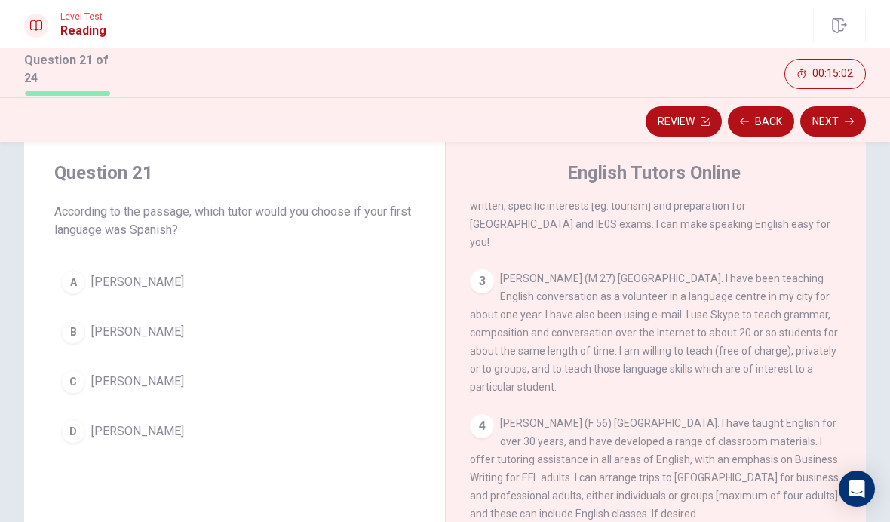
scroll to position [187, 0]
click at [156, 444] on button "D [PERSON_NAME]" at bounding box center [234, 432] width 361 height 38
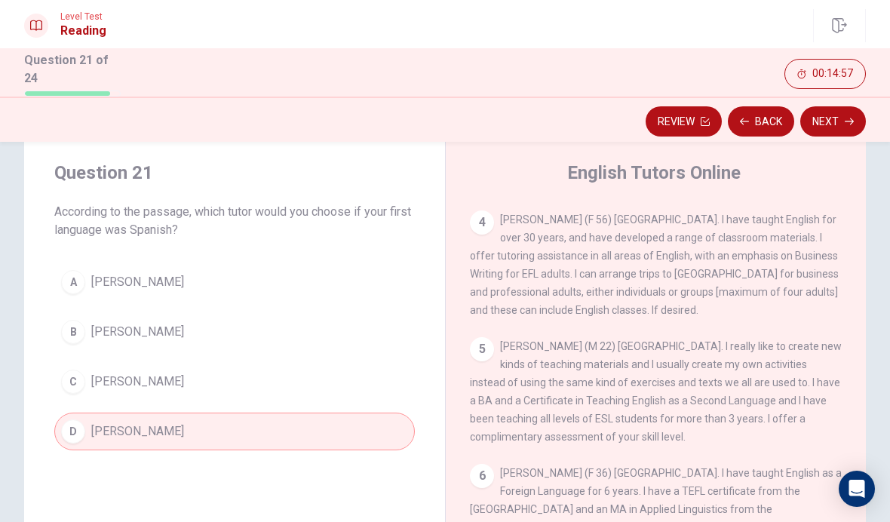
click at [811, 110] on button "Next" at bounding box center [833, 121] width 66 height 30
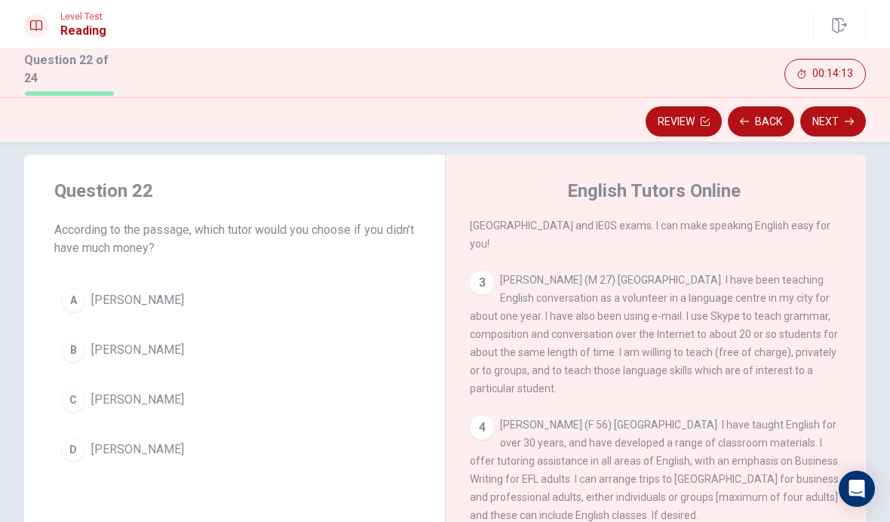
scroll to position [204, 0]
click at [180, 412] on button "C [PERSON_NAME]" at bounding box center [234, 400] width 361 height 38
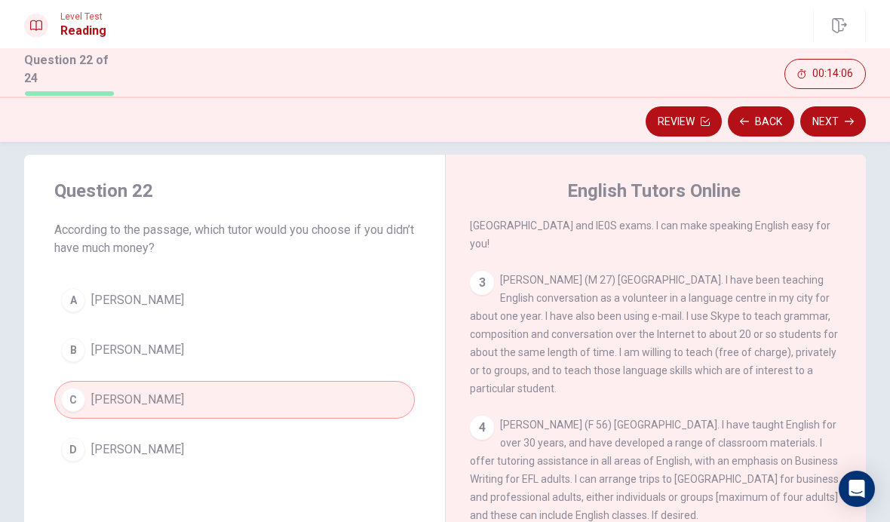
click at [821, 112] on button "Next" at bounding box center [833, 121] width 66 height 30
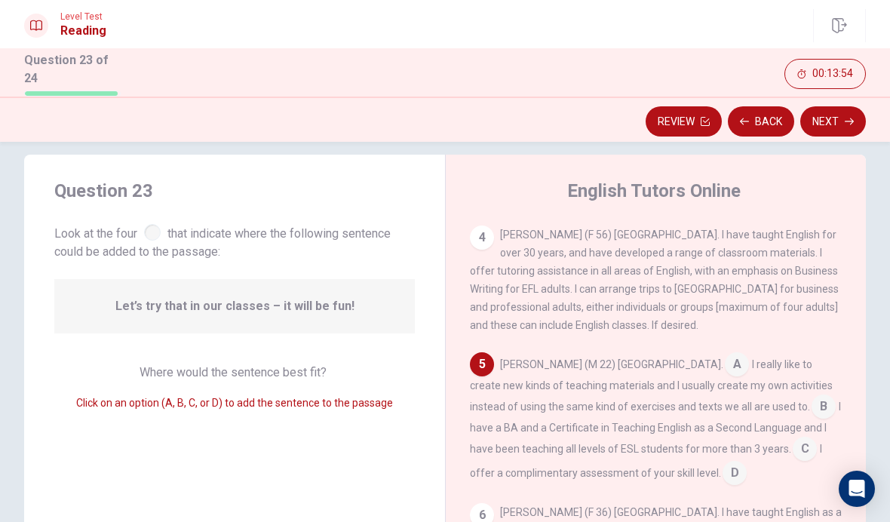
scroll to position [394, 0]
click at [723, 462] on input at bounding box center [735, 474] width 24 height 24
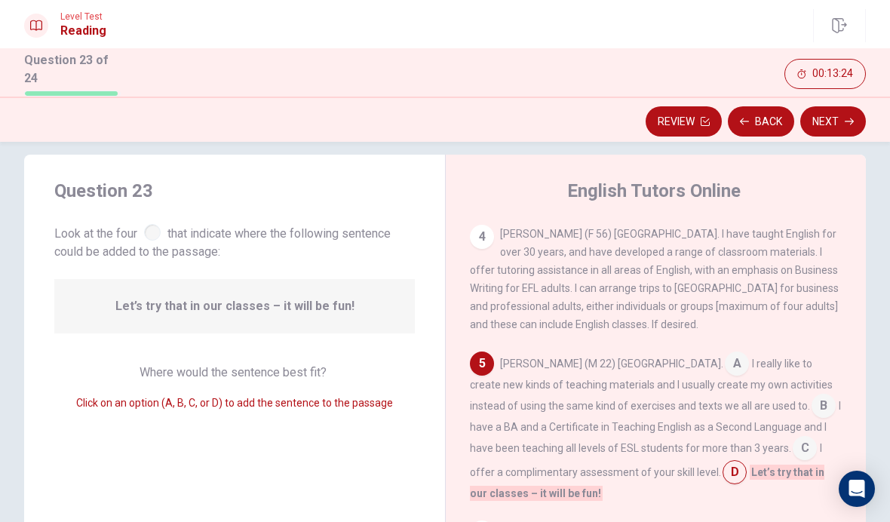
click at [818, 110] on button "Next" at bounding box center [833, 121] width 66 height 30
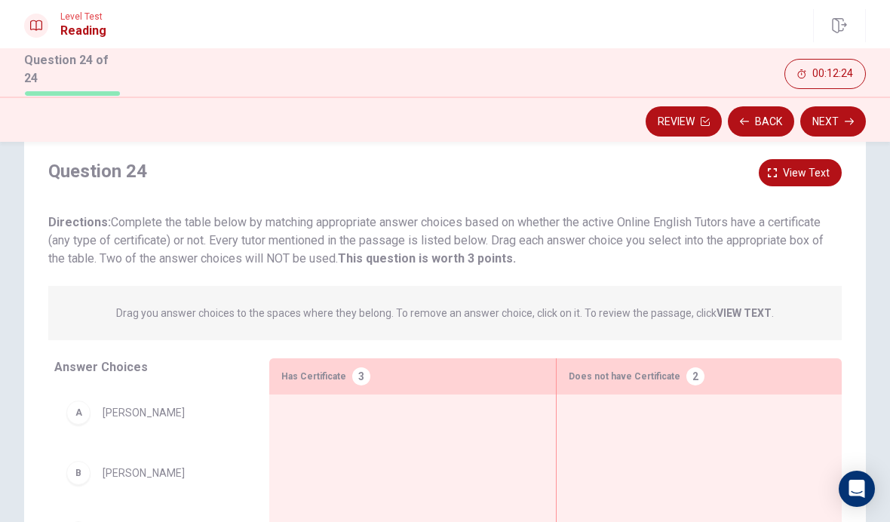
scroll to position [38, 0]
click at [783, 169] on button "View text" at bounding box center [800, 172] width 83 height 28
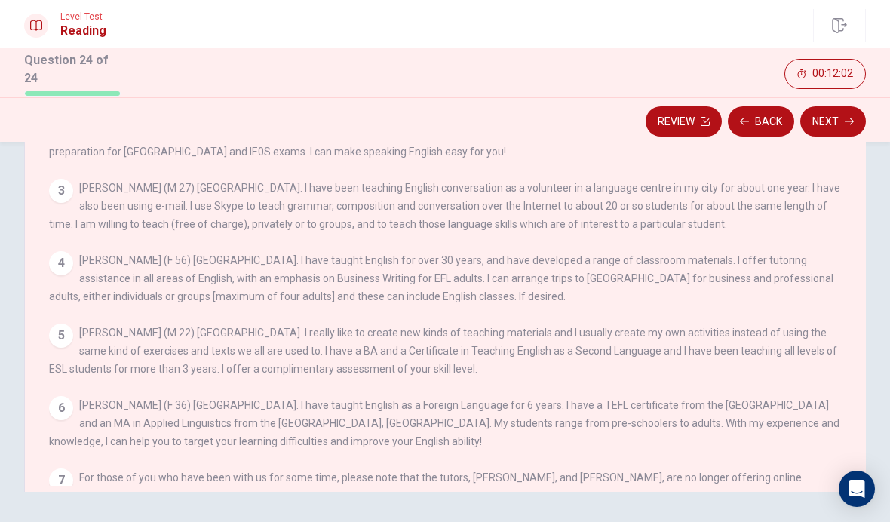
scroll to position [0, 0]
click at [663, 351] on div "5 [PERSON_NAME] (M 22) [GEOGRAPHIC_DATA]. I really like to create new kinds of …" at bounding box center [445, 351] width 793 height 54
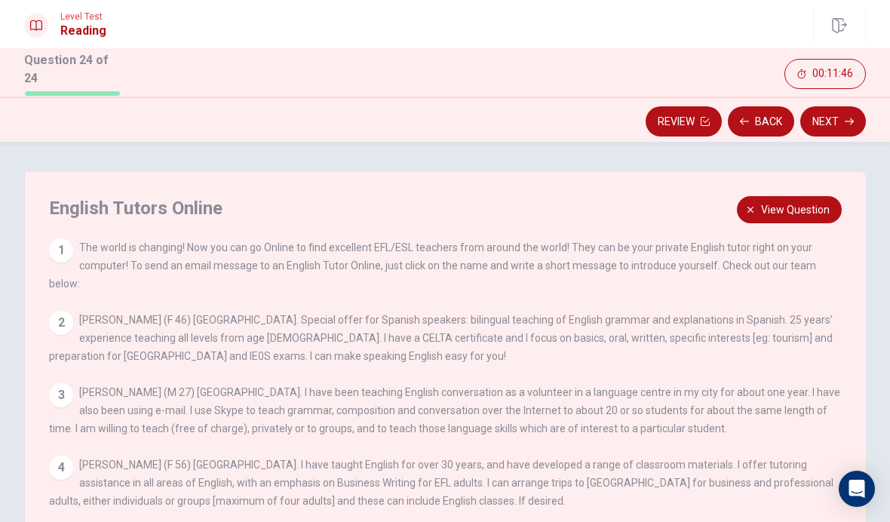
click at [784, 206] on span "View question" at bounding box center [795, 210] width 69 height 19
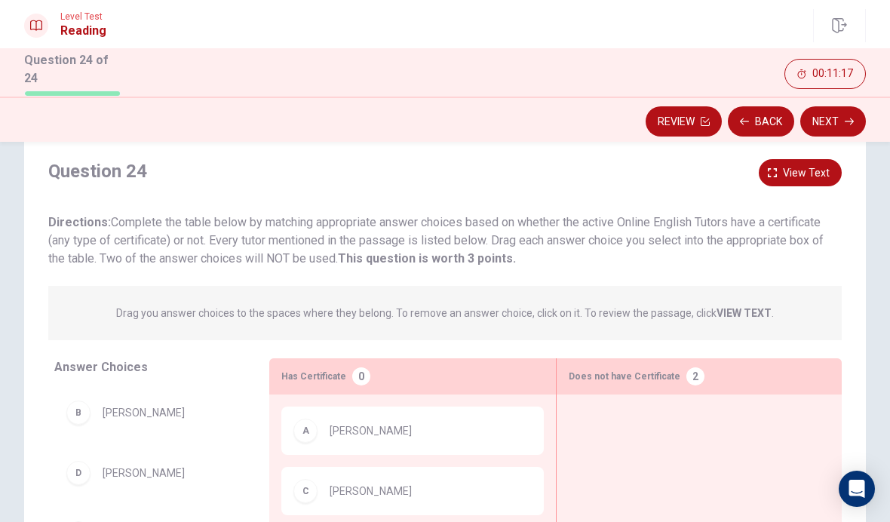
scroll to position [34, 0]
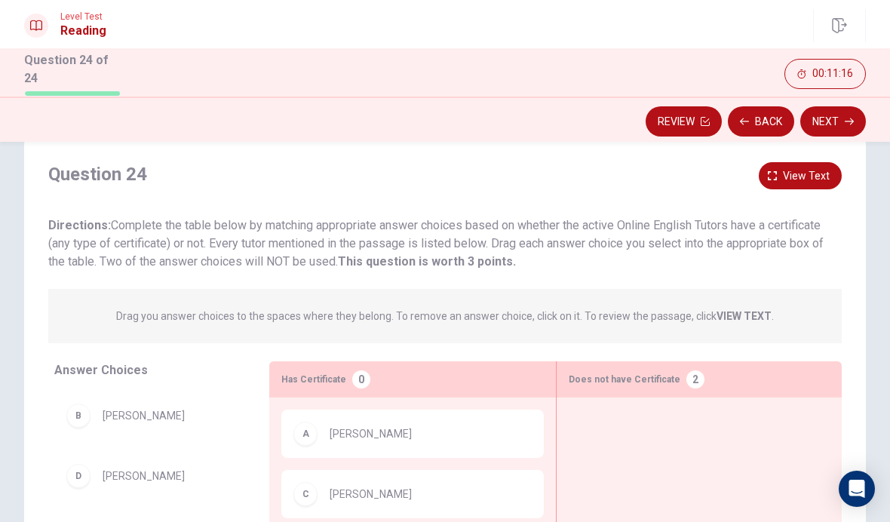
click at [793, 170] on span "View text" at bounding box center [806, 176] width 47 height 19
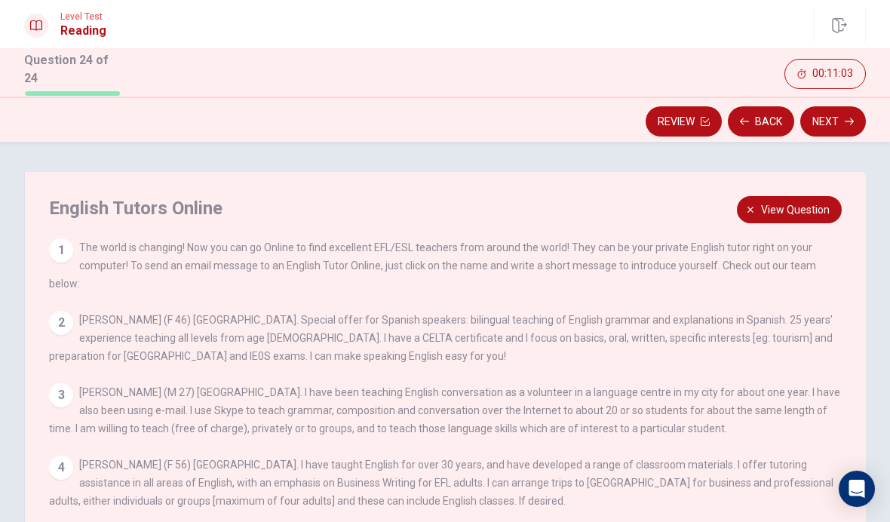
scroll to position [0, 0]
click at [793, 207] on span "View question" at bounding box center [795, 210] width 69 height 19
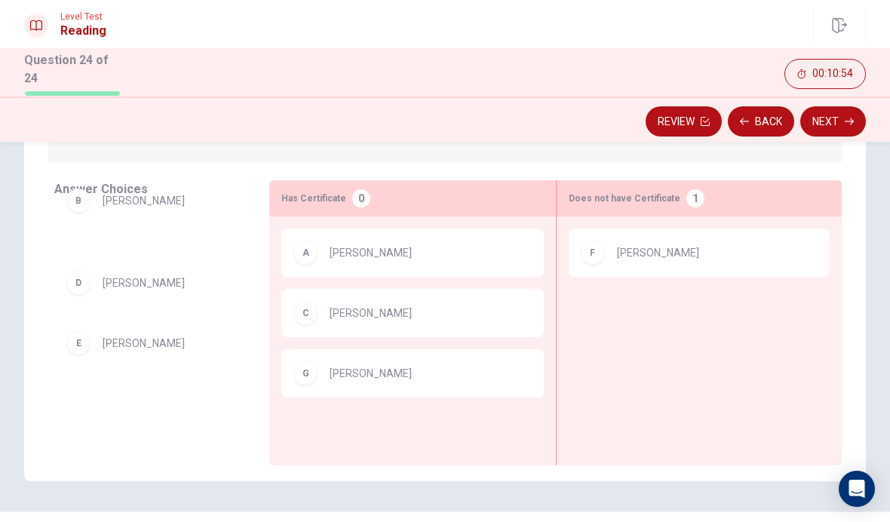
scroll to position [217, 0]
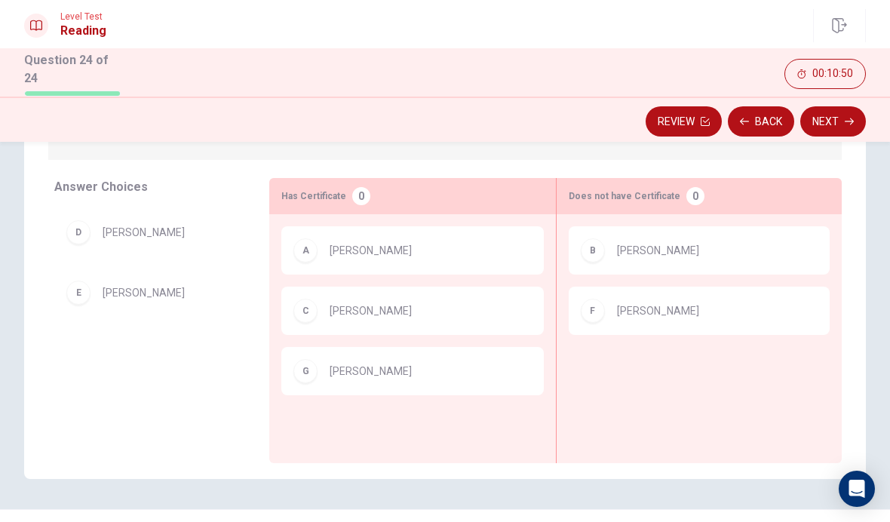
click at [816, 115] on button "Next" at bounding box center [833, 121] width 66 height 30
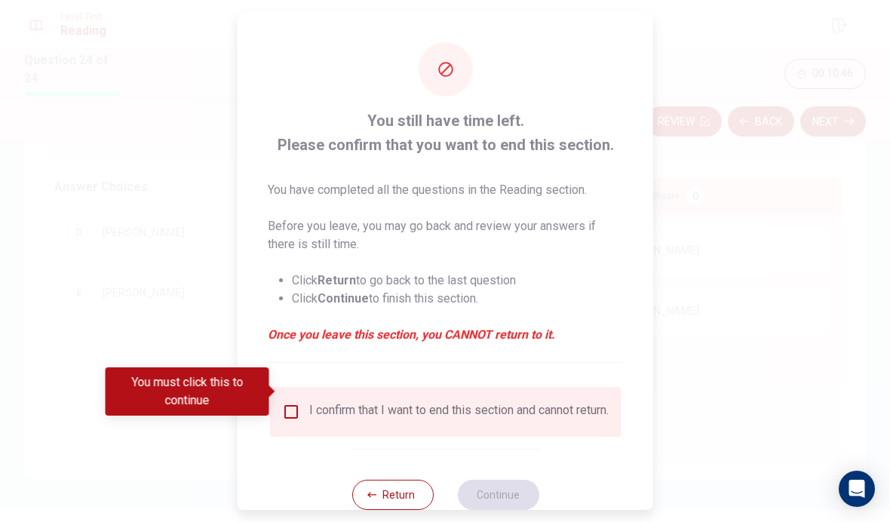
click at [290, 403] on input "You must click this to continue" at bounding box center [291, 412] width 18 height 18
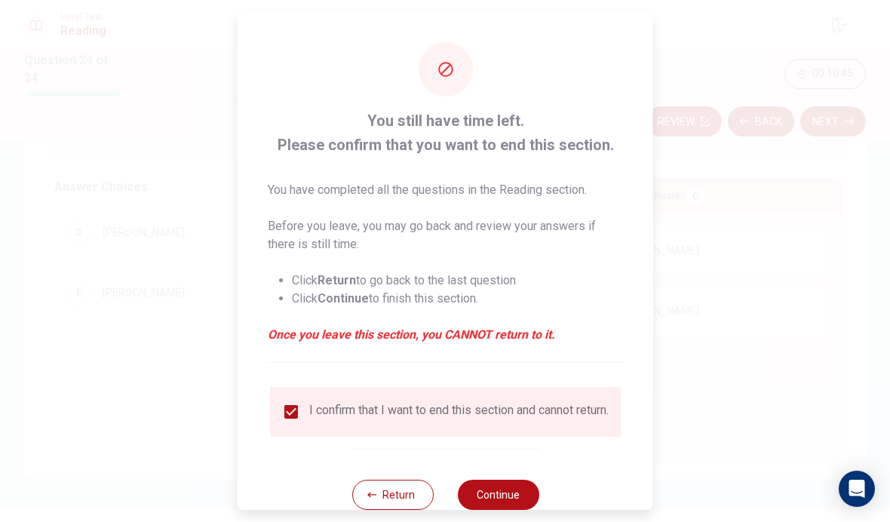
click at [507, 482] on button "Continue" at bounding box center [497, 495] width 81 height 30
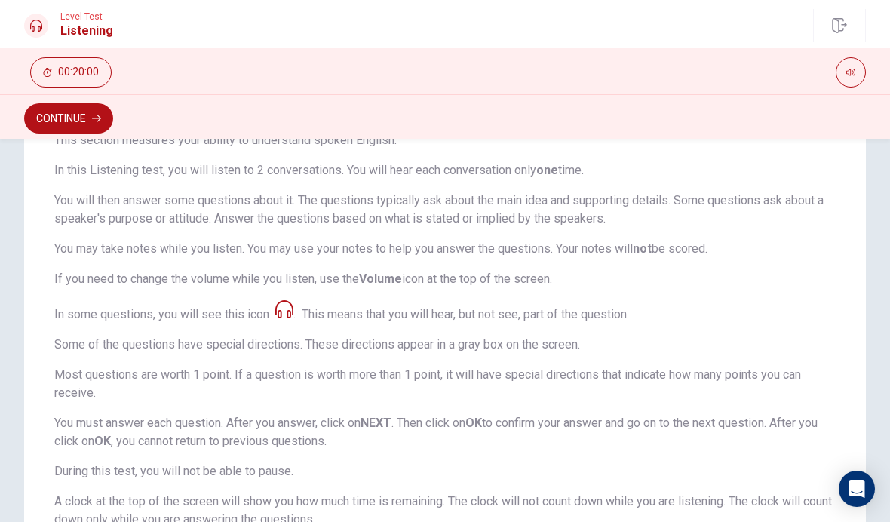
scroll to position [121, 0]
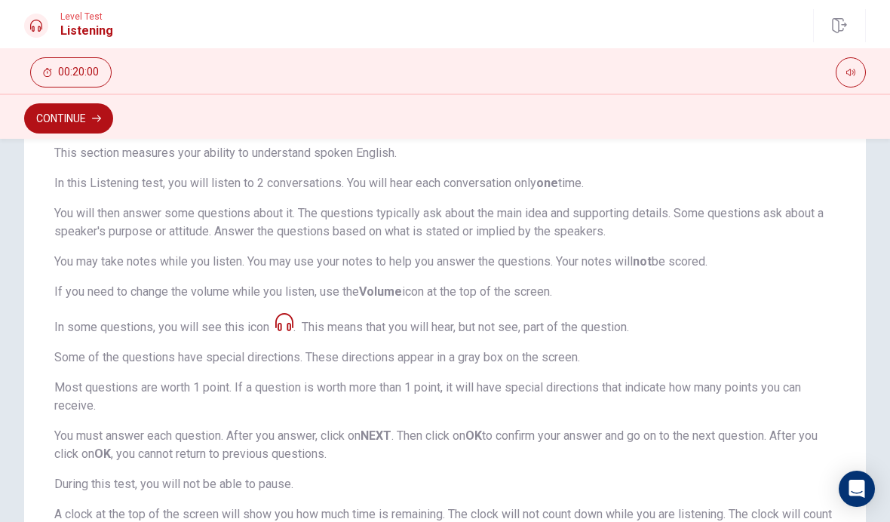
click at [94, 123] on button "Continue" at bounding box center [68, 118] width 89 height 30
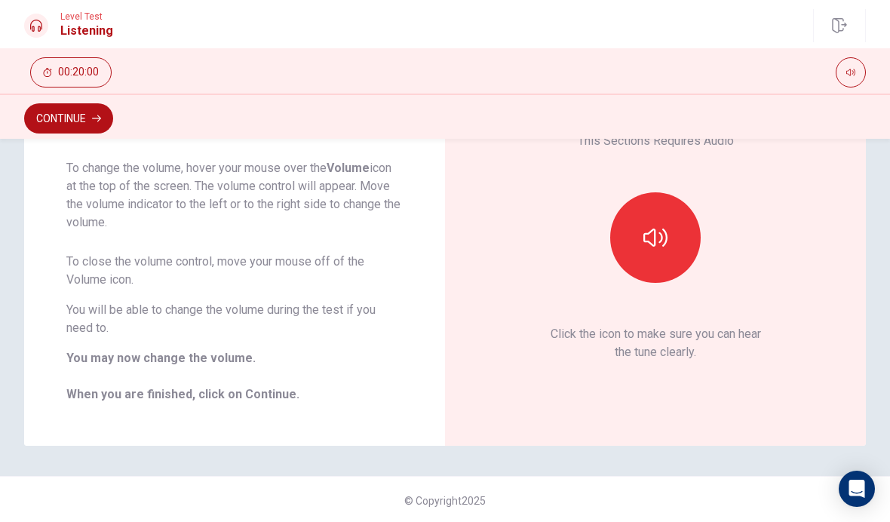
click at [659, 241] on icon "button" at bounding box center [655, 238] width 24 height 24
click at [673, 237] on button "button" at bounding box center [655, 237] width 91 height 91
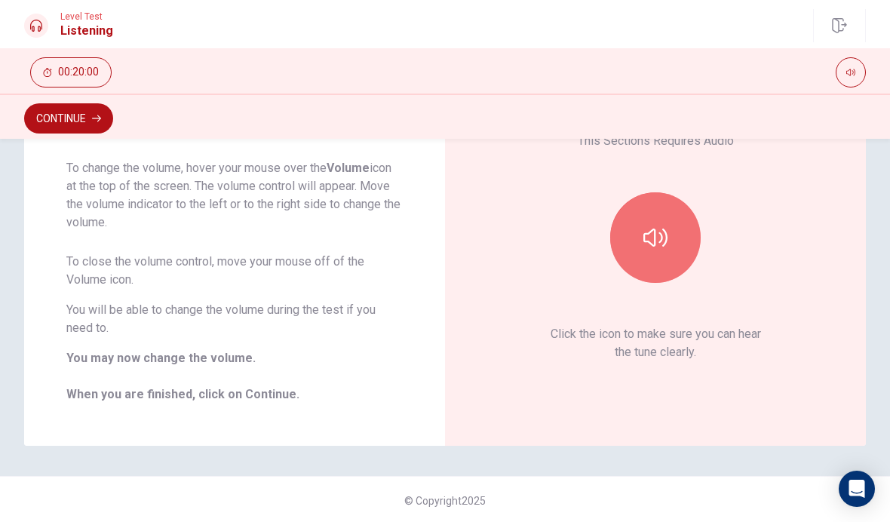
click at [667, 234] on button "button" at bounding box center [655, 237] width 91 height 91
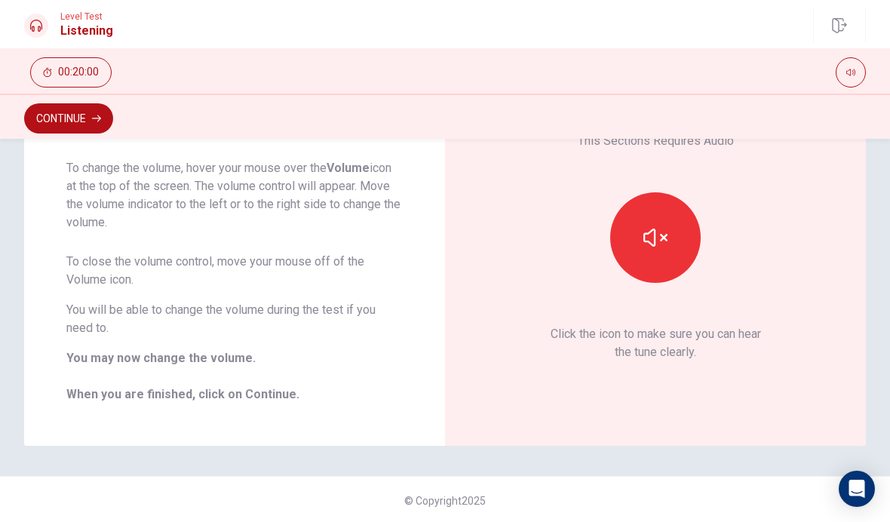
click at [98, 124] on button "Continue" at bounding box center [68, 118] width 89 height 30
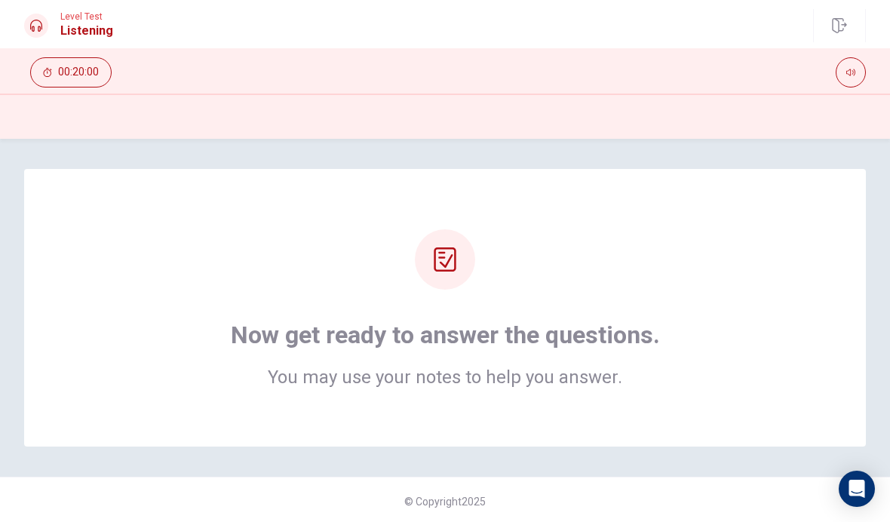
scroll to position [0, 0]
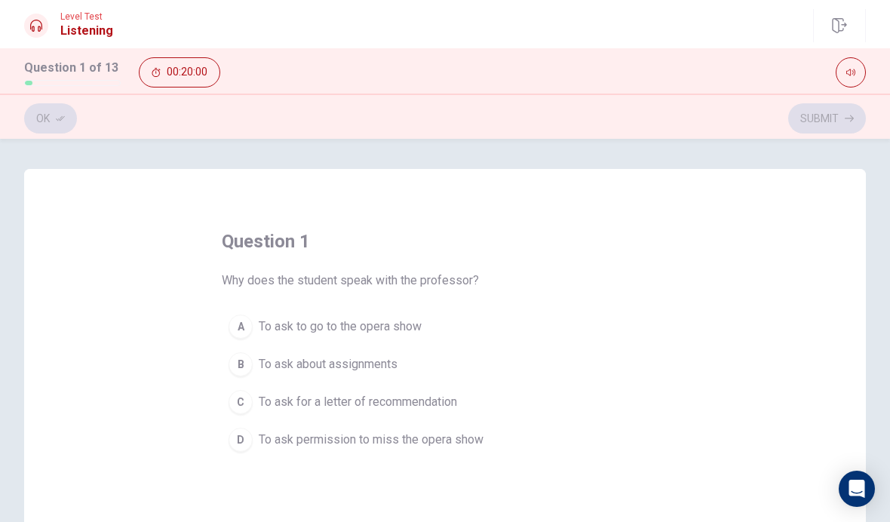
click at [432, 284] on span "Why does the student speak with the professor?" at bounding box center [350, 281] width 257 height 18
click at [450, 443] on span "To ask permission to miss the opera show" at bounding box center [371, 440] width 225 height 18
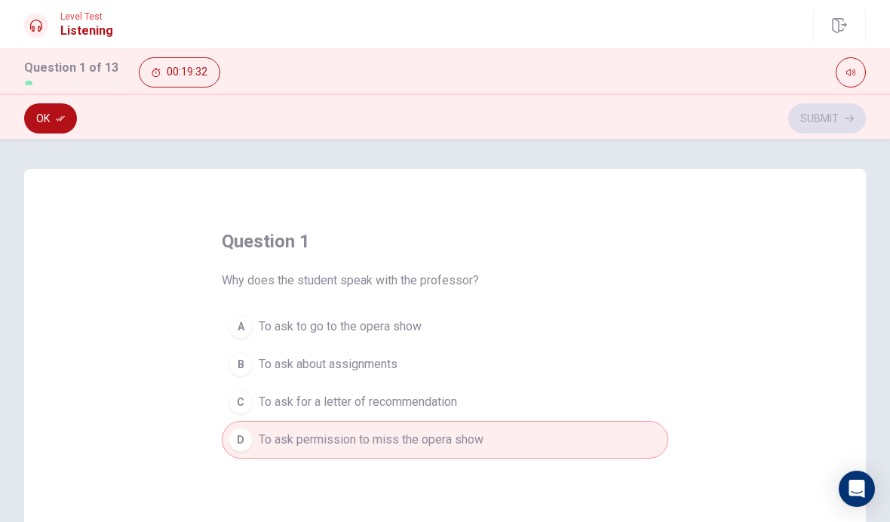
click at [61, 119] on icon "button" at bounding box center [60, 118] width 9 height 5
click at [814, 110] on button "Submit" at bounding box center [827, 118] width 78 height 30
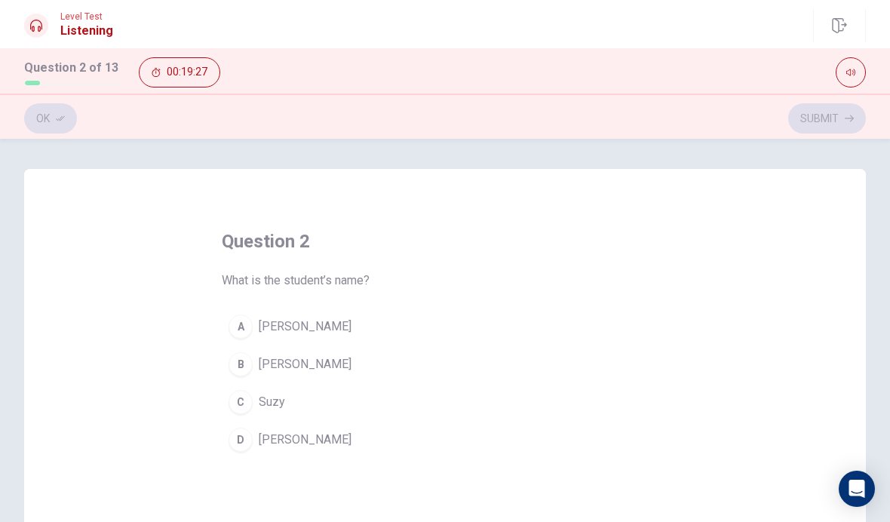
click at [242, 434] on div "D" at bounding box center [241, 440] width 24 height 24
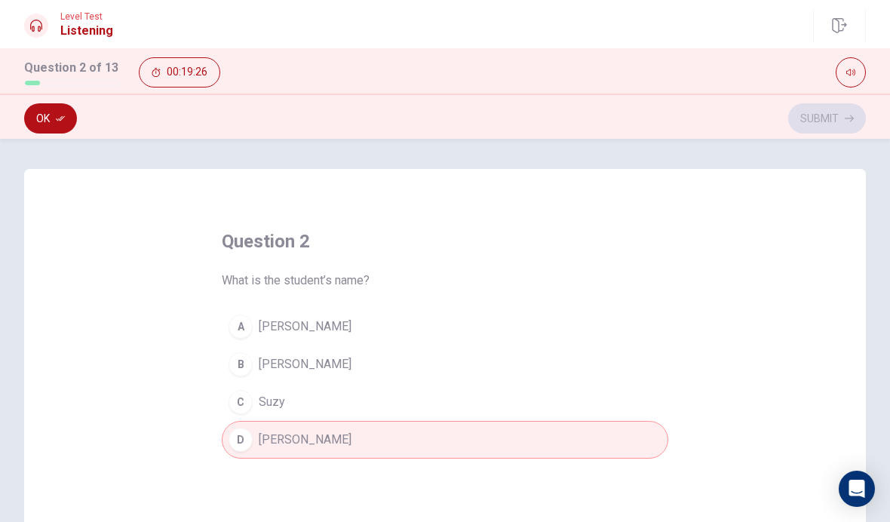
click at [55, 115] on button "Ok" at bounding box center [50, 118] width 53 height 30
click at [821, 116] on button "Submit" at bounding box center [827, 118] width 78 height 30
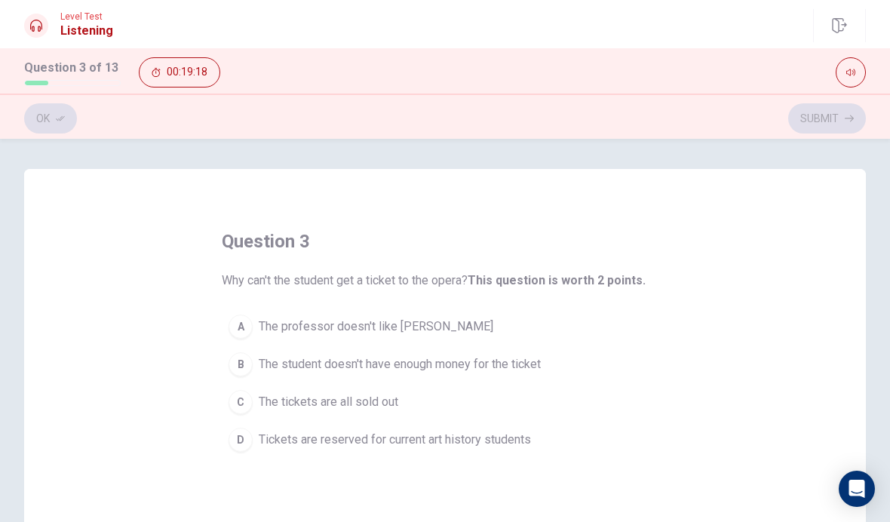
click at [477, 447] on span "Tickets are reserved for current art history students" at bounding box center [395, 440] width 272 height 18
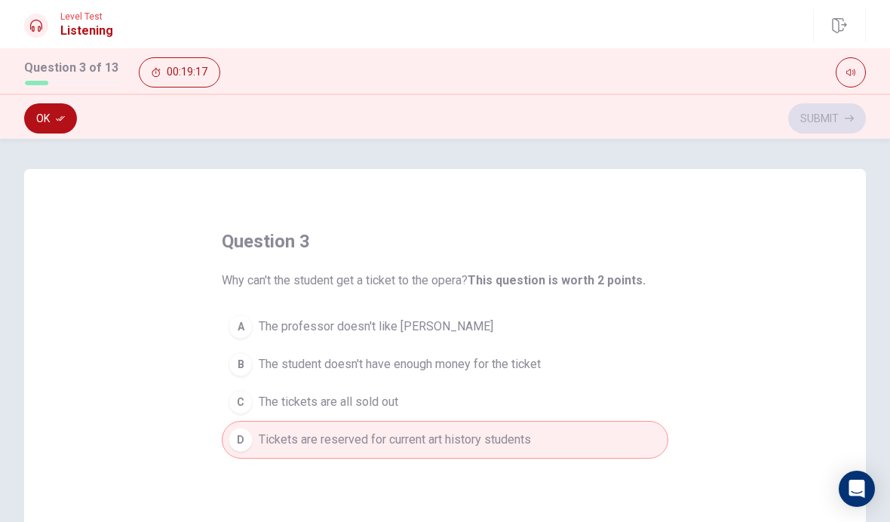
click at [48, 118] on button "Ok" at bounding box center [50, 118] width 53 height 30
click at [820, 109] on button "Submit" at bounding box center [827, 118] width 78 height 30
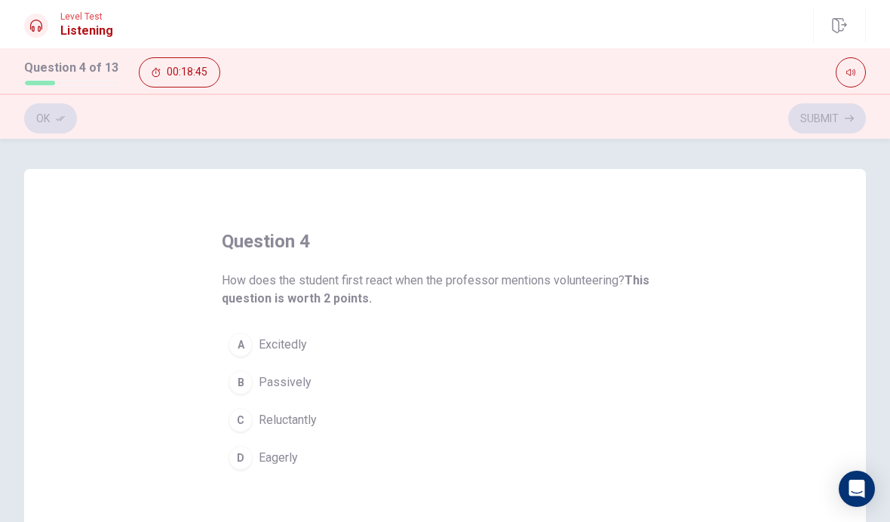
click at [256, 413] on button "C Reluctantly" at bounding box center [445, 420] width 447 height 38
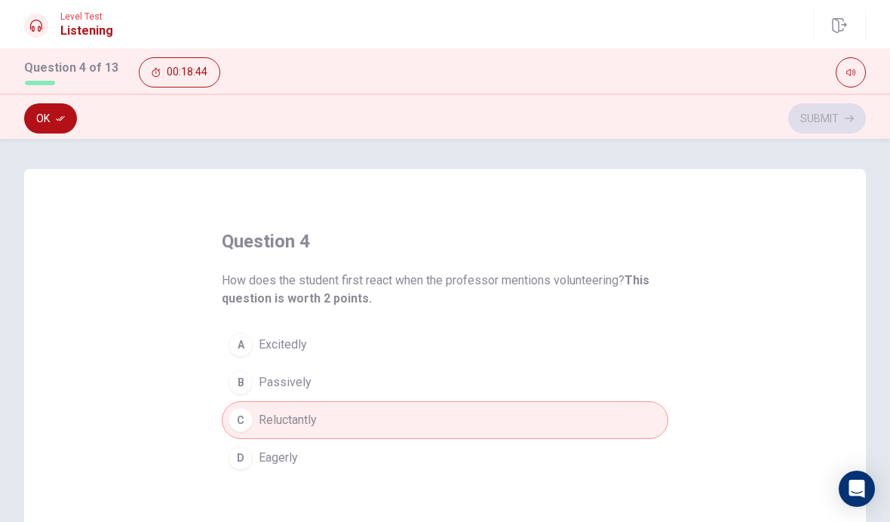
click at [43, 130] on button "Ok" at bounding box center [50, 118] width 53 height 30
click at [811, 114] on button "Submit" at bounding box center [827, 118] width 78 height 30
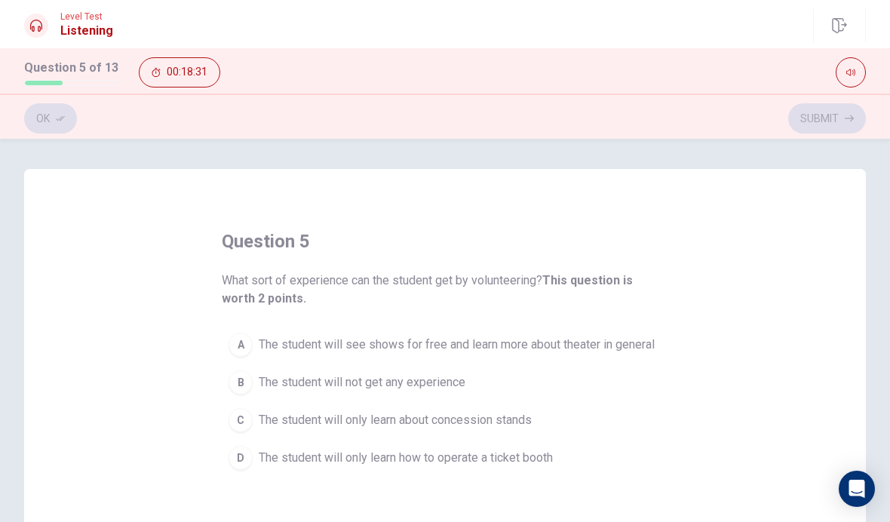
click at [564, 339] on span "The student will see shows for free and learn more about theater in general" at bounding box center [457, 345] width 396 height 18
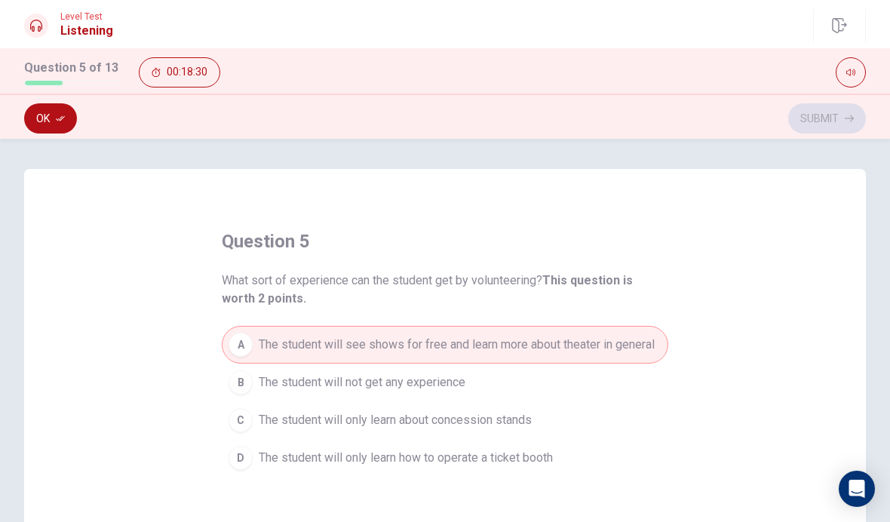
click at [54, 109] on button "Ok" at bounding box center [50, 118] width 53 height 30
click at [811, 103] on button "Submit" at bounding box center [827, 118] width 78 height 30
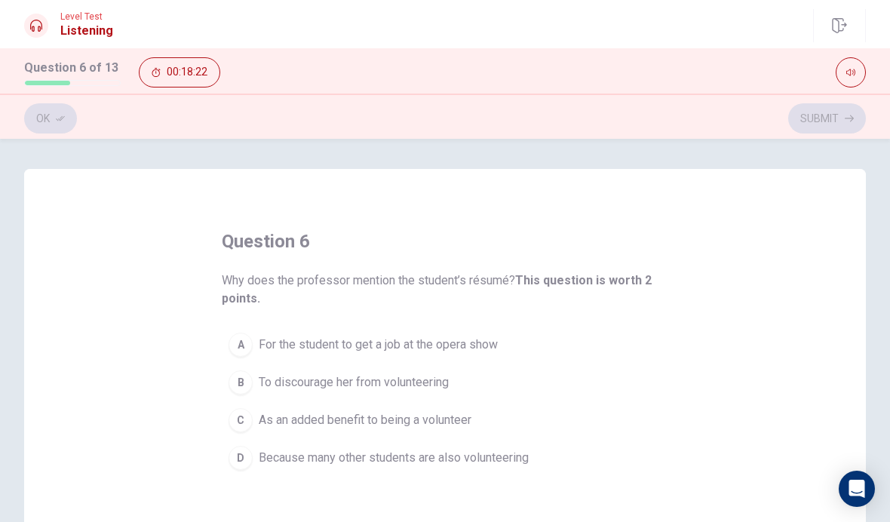
click at [448, 428] on span "As an added benefit to being a volunteer" at bounding box center [365, 420] width 213 height 18
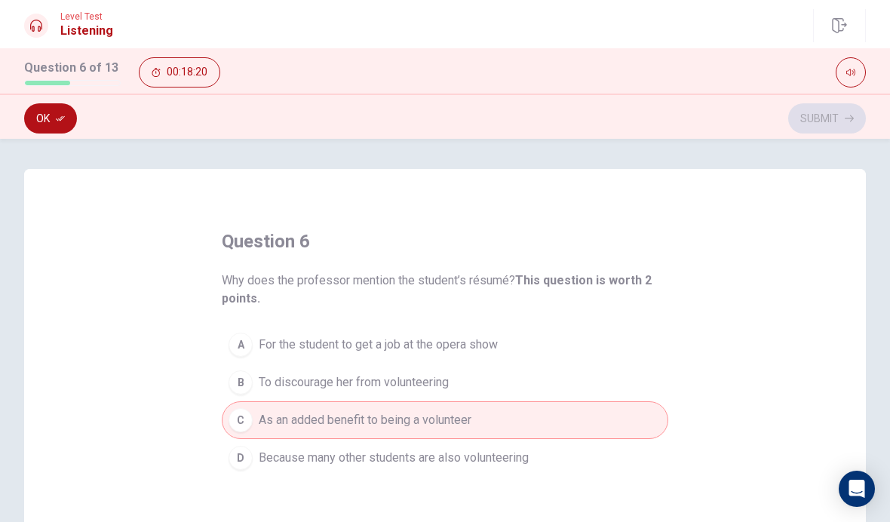
click at [52, 116] on button "Ok" at bounding box center [50, 118] width 53 height 30
click at [815, 109] on button "Submit" at bounding box center [827, 118] width 78 height 30
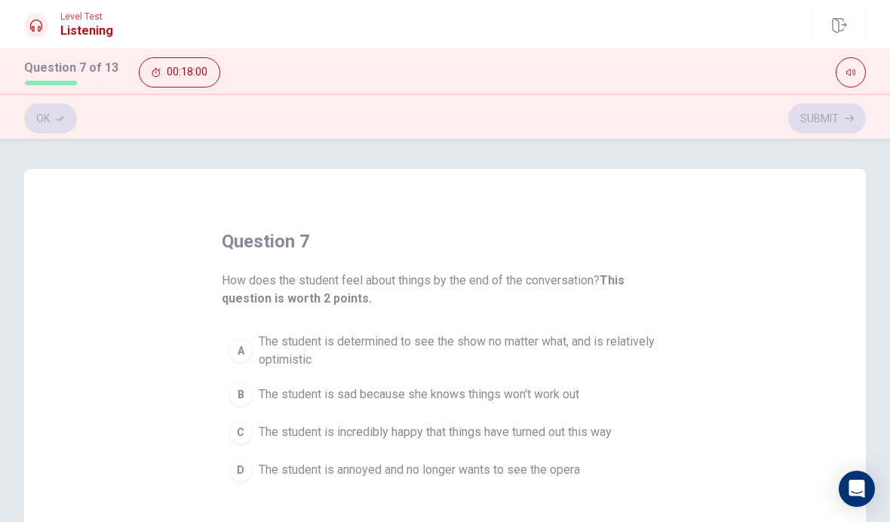
click at [535, 344] on span "The student is determined to see the show no matter what, and is relatively opt…" at bounding box center [460, 351] width 403 height 36
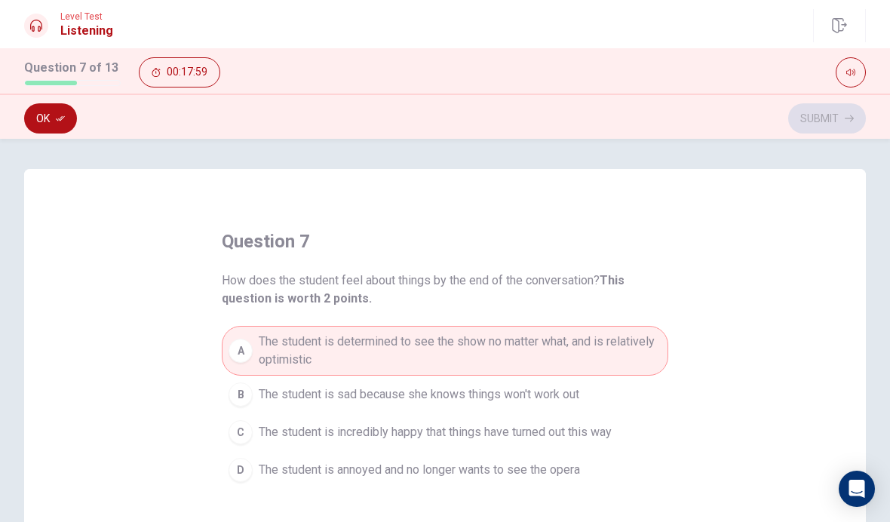
click at [54, 121] on button "Ok" at bounding box center [50, 118] width 53 height 30
click at [810, 108] on button "Submit" at bounding box center [827, 118] width 78 height 30
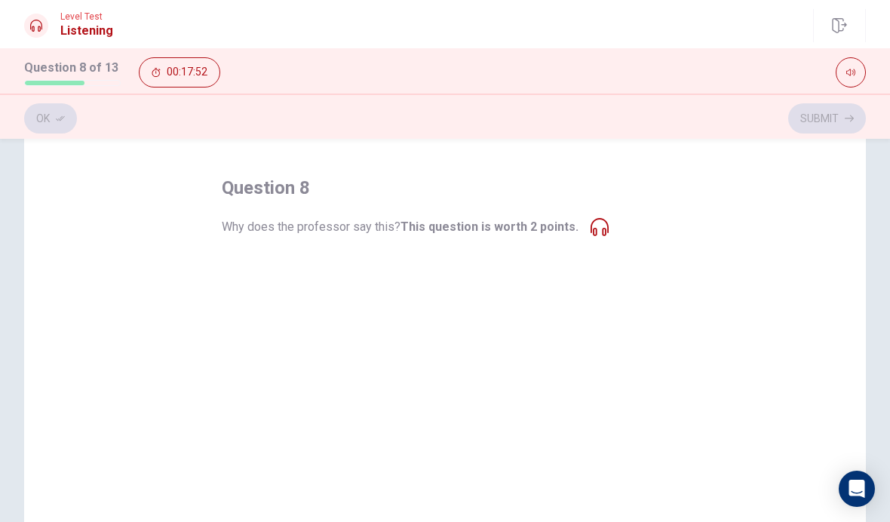
scroll to position [35, 0]
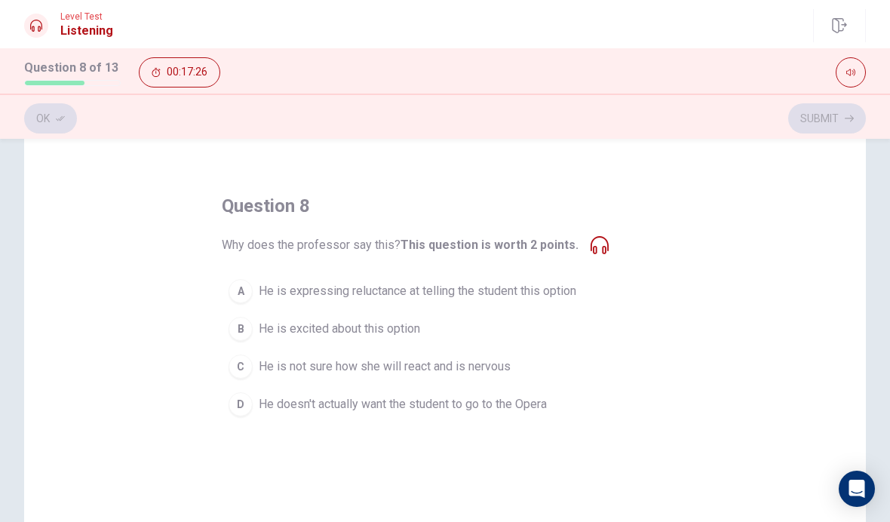
click at [598, 247] on icon at bounding box center [600, 245] width 18 height 18
click at [525, 246] on b "This question is worth 2 points." at bounding box center [489, 245] width 178 height 14
click at [578, 260] on div "question 8 Why does the professor say this? This question is worth 2 points. A …" at bounding box center [445, 308] width 447 height 229
click at [444, 370] on span "He is not sure how she will react and is nervous" at bounding box center [385, 367] width 252 height 18
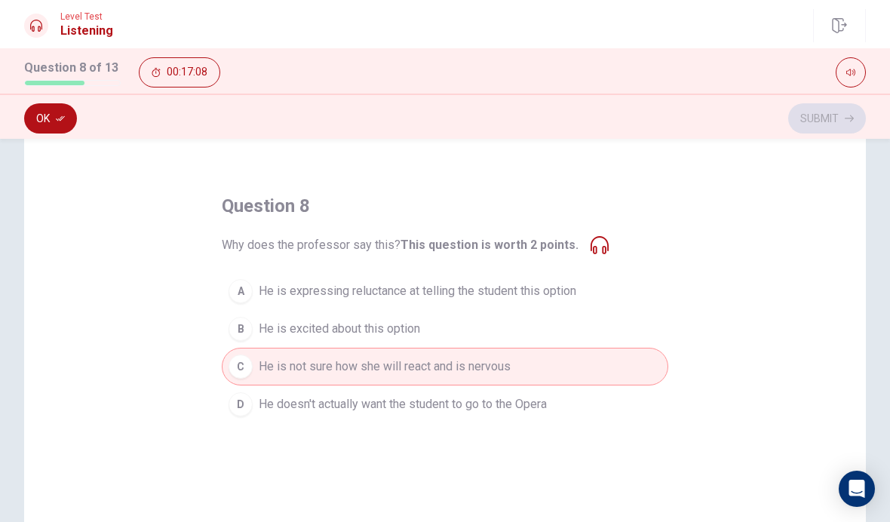
click at [246, 297] on div "A" at bounding box center [241, 291] width 24 height 24
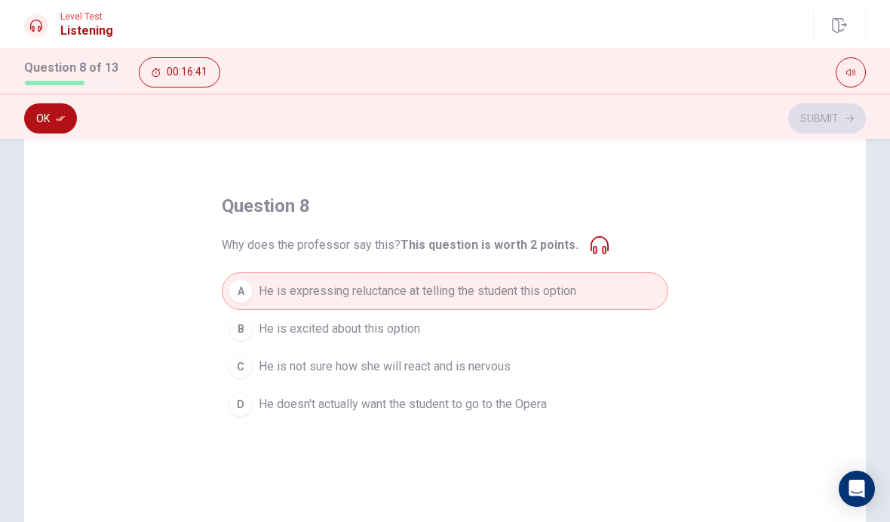
click at [453, 327] on button "B He is excited about this option" at bounding box center [445, 329] width 447 height 38
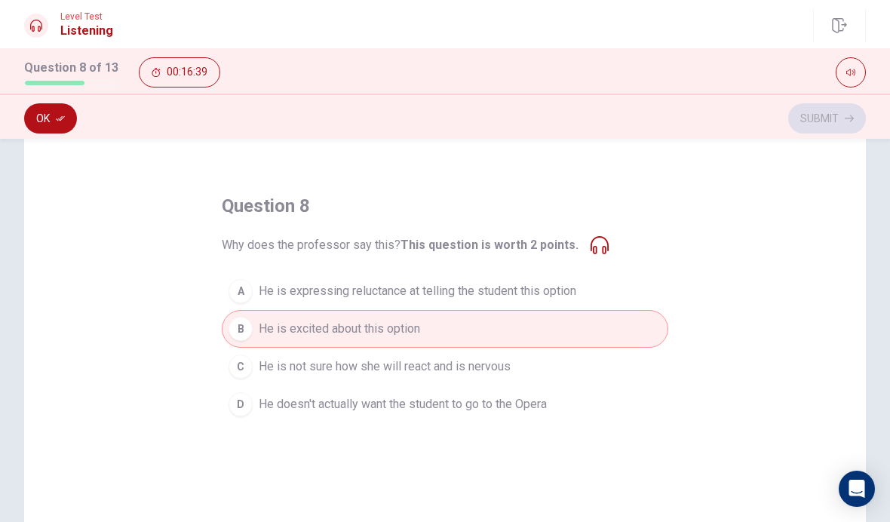
click at [63, 118] on icon "button" at bounding box center [60, 118] width 9 height 5
click at [813, 106] on button "Submit" at bounding box center [827, 118] width 78 height 30
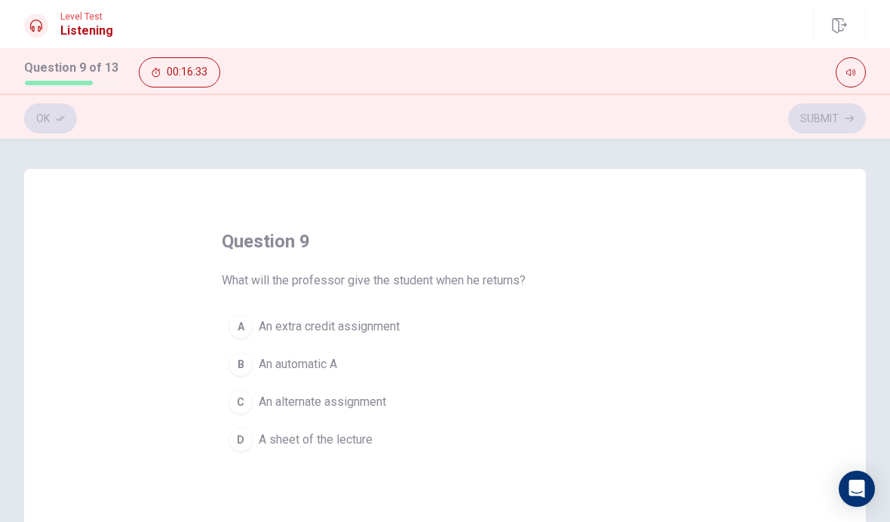
click at [351, 439] on span "A sheet of the lecture" at bounding box center [316, 440] width 114 height 18
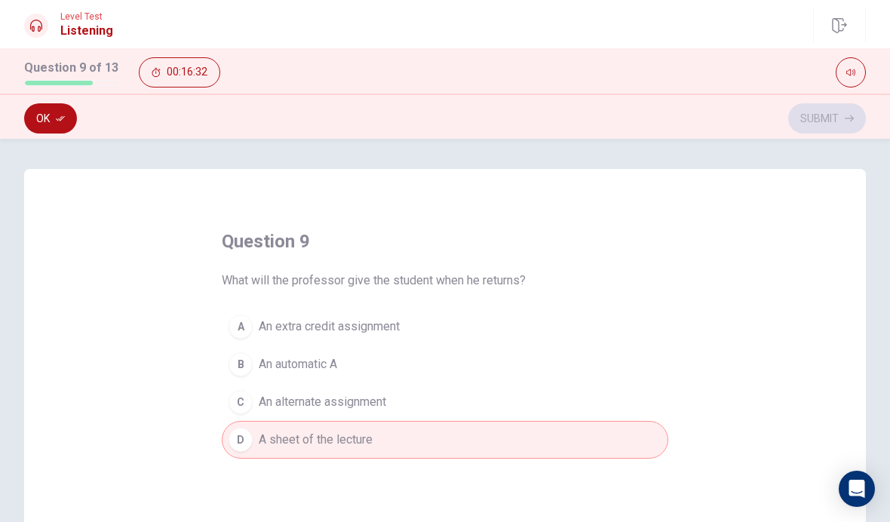
click at [48, 119] on button "Ok" at bounding box center [50, 118] width 53 height 30
click at [808, 110] on button "Submit" at bounding box center [827, 118] width 78 height 30
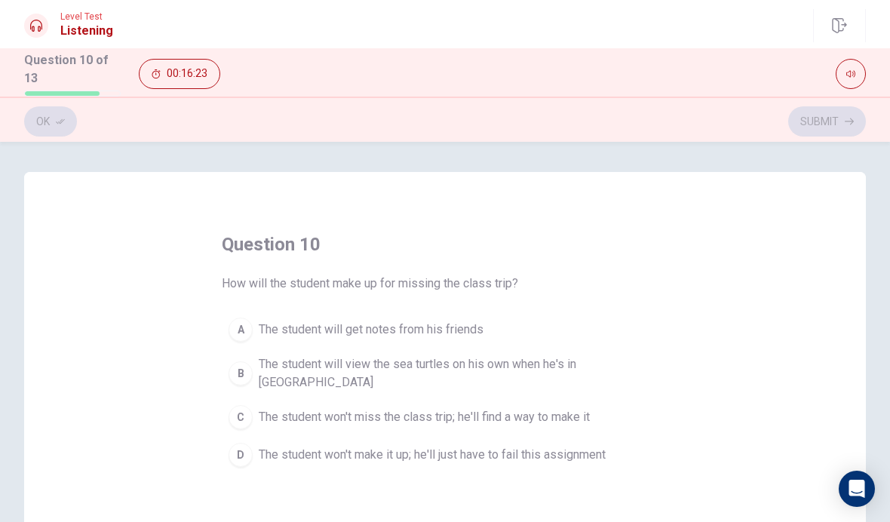
click at [556, 359] on span "The student will view the sea turtles on his own when he's in [GEOGRAPHIC_DATA]" at bounding box center [460, 373] width 403 height 36
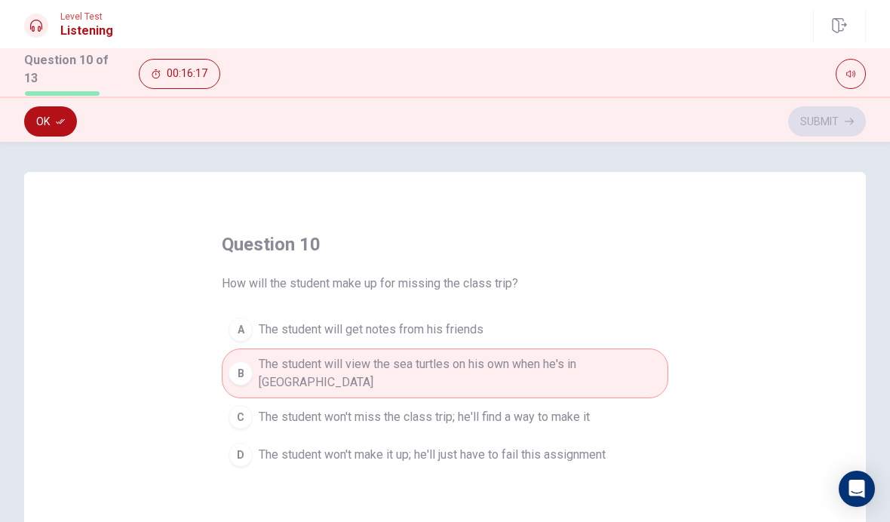
click at [38, 112] on button "Ok" at bounding box center [50, 121] width 53 height 30
click at [812, 115] on button "Submit" at bounding box center [827, 121] width 78 height 30
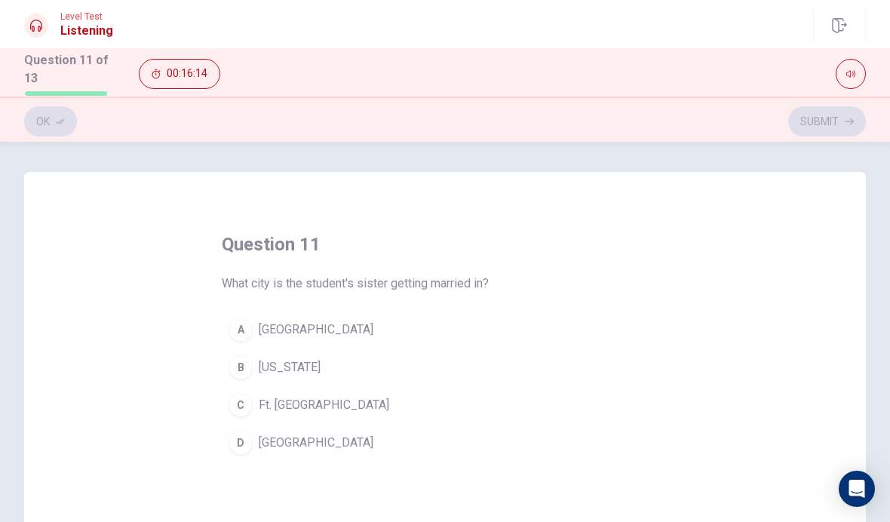
click at [281, 435] on span "[GEOGRAPHIC_DATA]" at bounding box center [316, 443] width 115 height 18
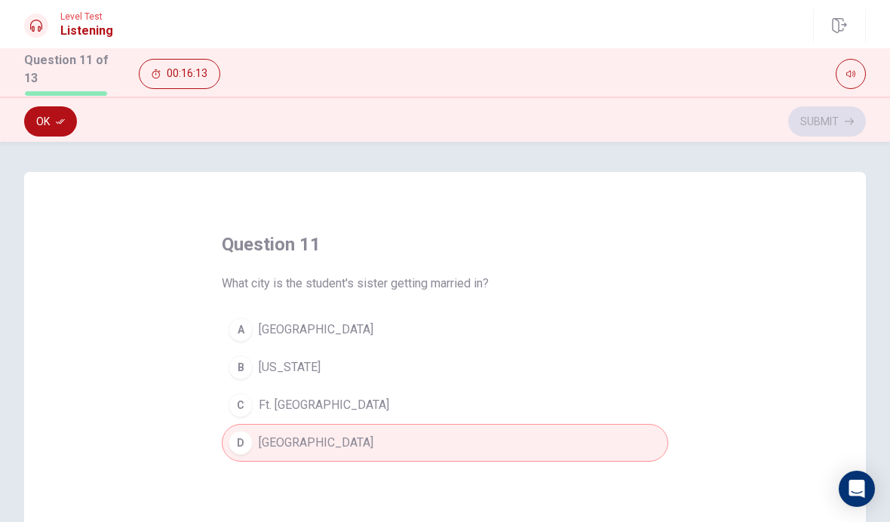
click at [70, 115] on button "Ok" at bounding box center [50, 121] width 53 height 30
click at [814, 106] on button "Submit" at bounding box center [827, 121] width 78 height 30
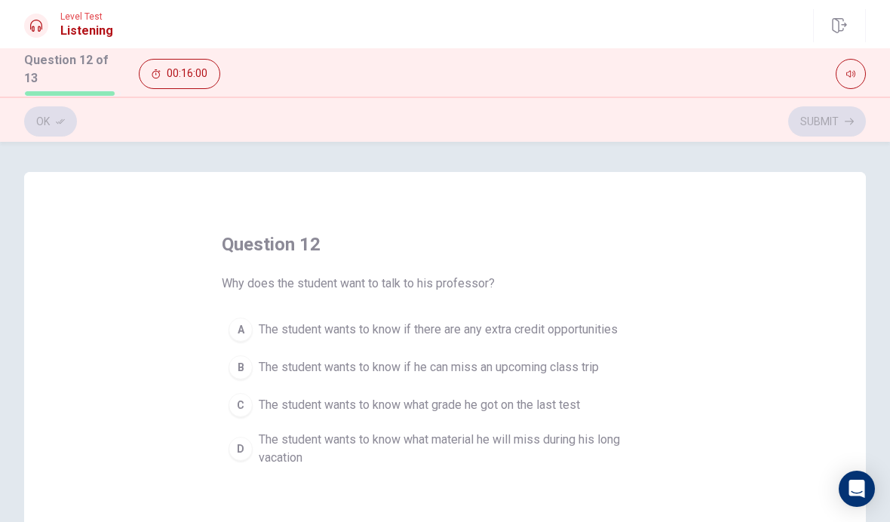
click at [599, 358] on span "The student wants to know if he can miss an upcoming class trip" at bounding box center [429, 367] width 340 height 18
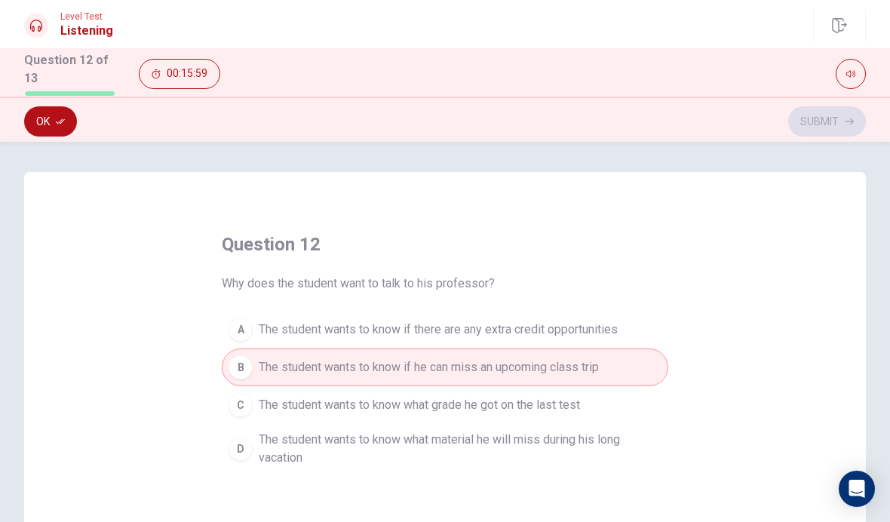
click at [60, 125] on button "Ok" at bounding box center [50, 121] width 53 height 30
click at [820, 117] on button "Submit" at bounding box center [827, 121] width 78 height 30
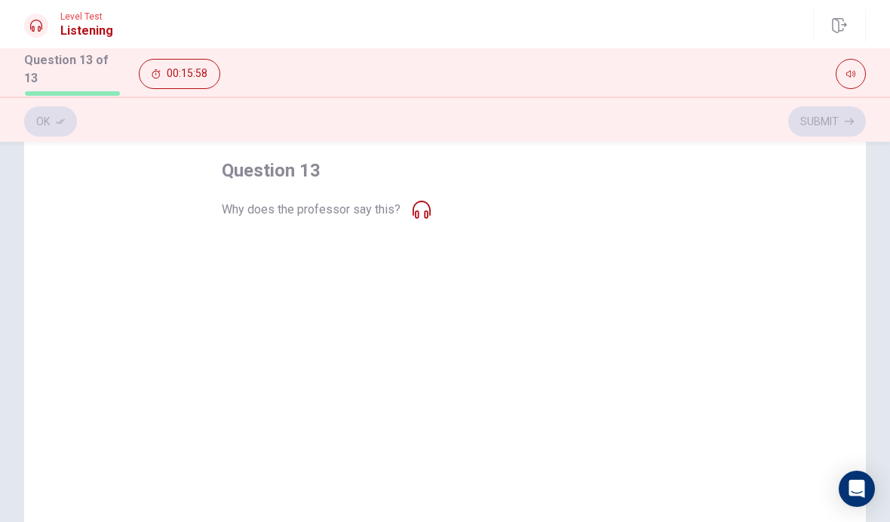
scroll to position [76, 0]
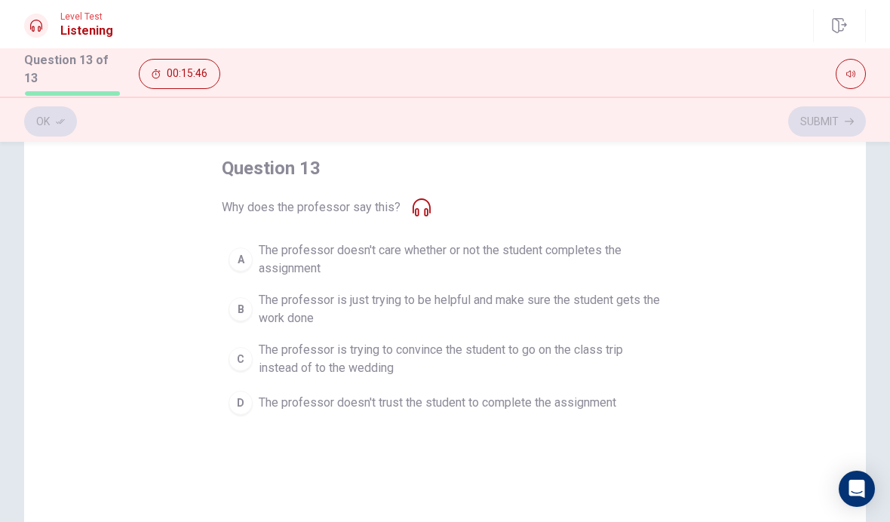
click at [339, 297] on span "The professor is just trying to be helpful and make sure the student gets the w…" at bounding box center [460, 309] width 403 height 36
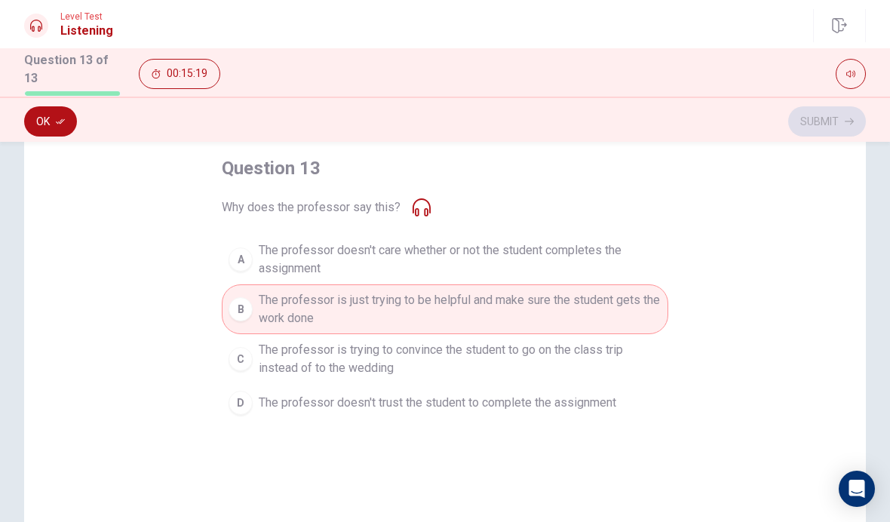
click at [542, 395] on span "The professor doesn't trust the student to complete the assignment" at bounding box center [438, 403] width 358 height 18
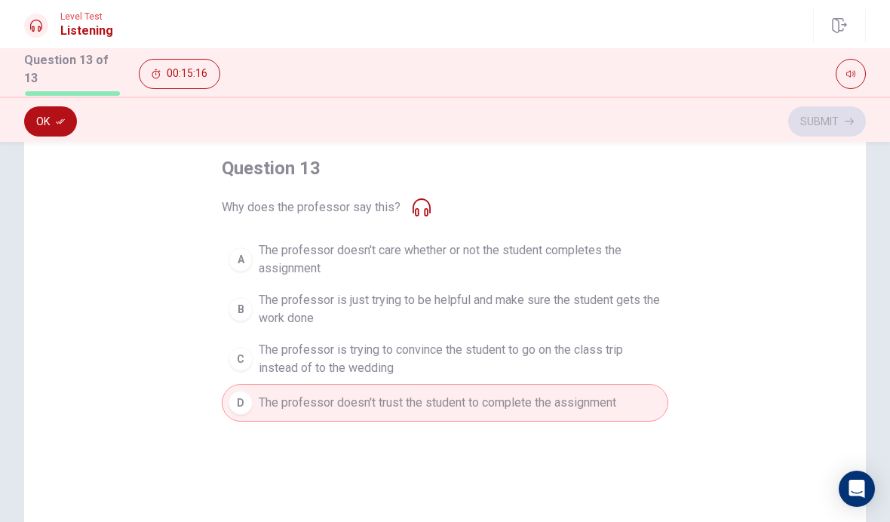
click at [48, 118] on button "Ok" at bounding box center [50, 121] width 53 height 30
click at [810, 110] on button "Submit" at bounding box center [827, 121] width 78 height 30
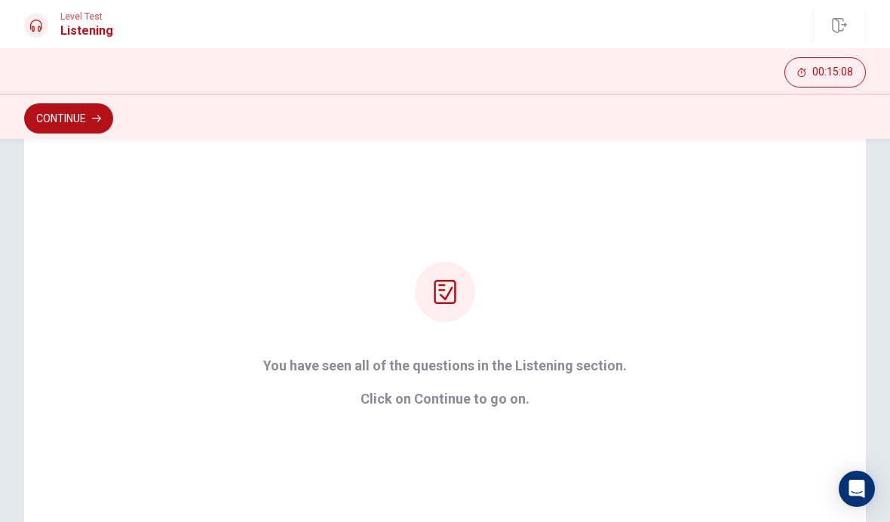
click at [87, 118] on button "Continue" at bounding box center [68, 118] width 89 height 30
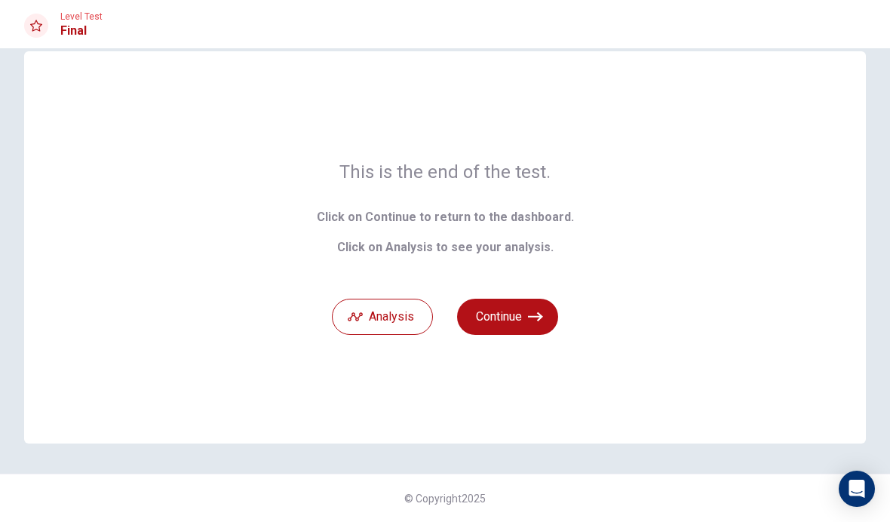
scroll to position [0, 0]
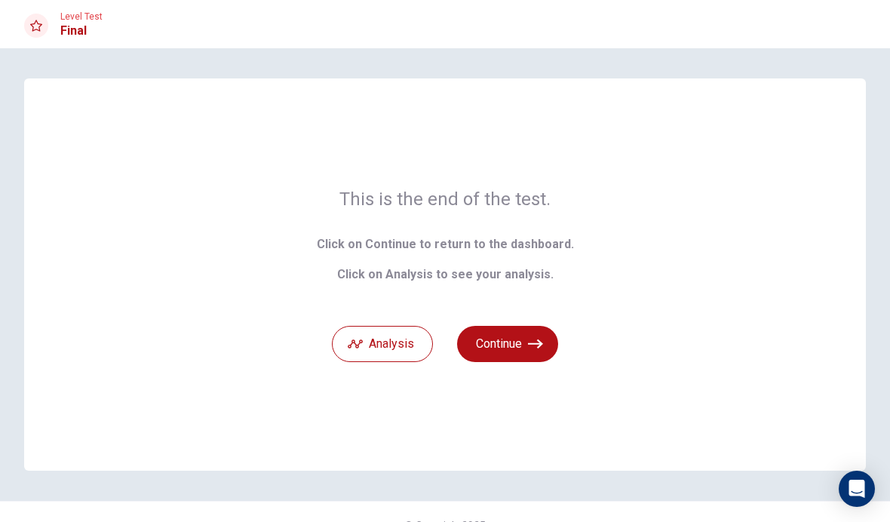
click at [391, 345] on button "Analysis" at bounding box center [382, 344] width 101 height 36
